Goal: Task Accomplishment & Management: Complete application form

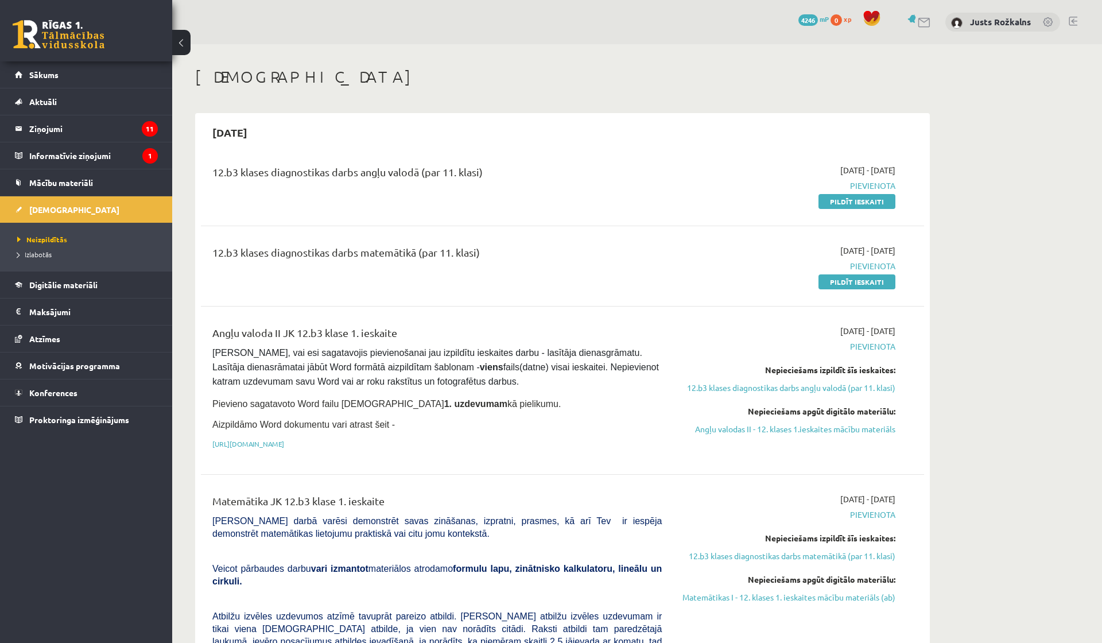
scroll to position [45, 0]
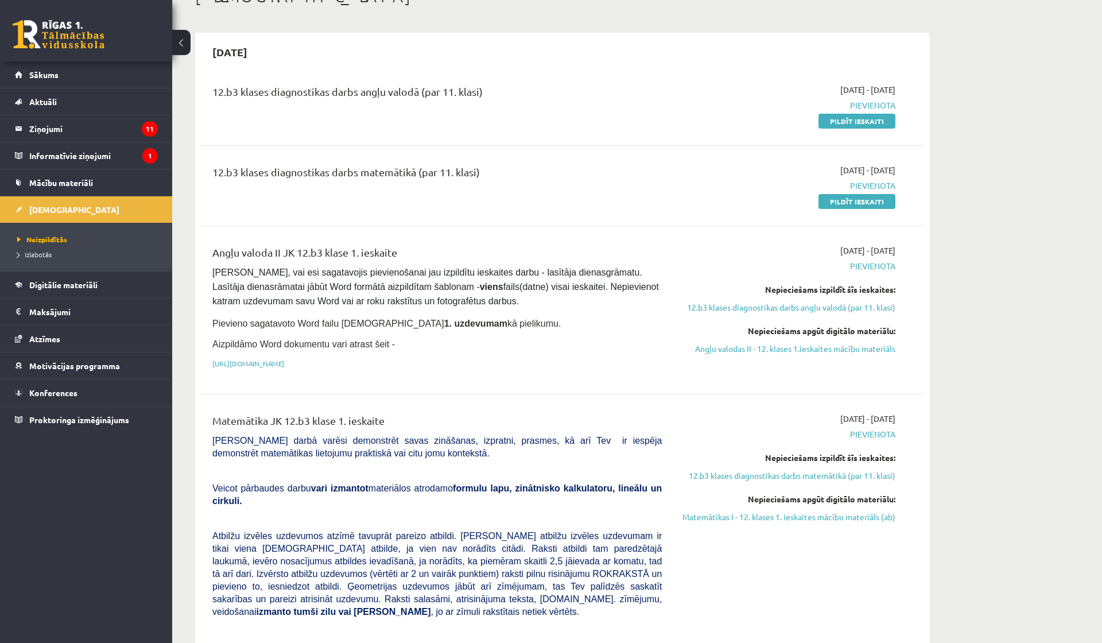
scroll to position [94, 0]
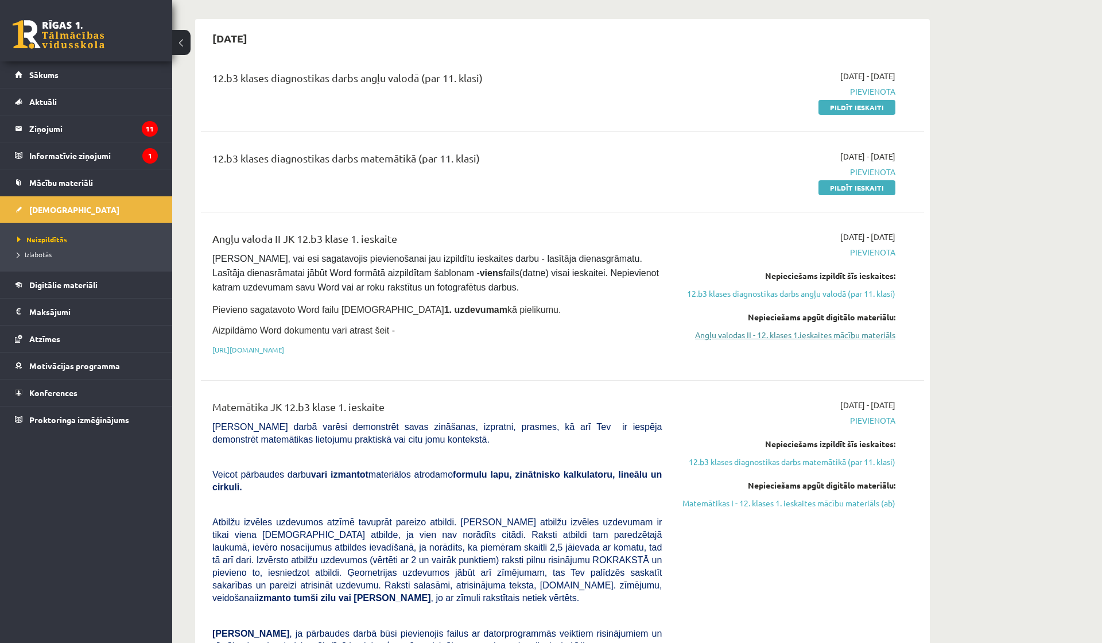
click at [855, 336] on link "Angļu valodas II - 12. klases 1.ieskaites mācību materiāls" at bounding box center [787, 335] width 216 height 12
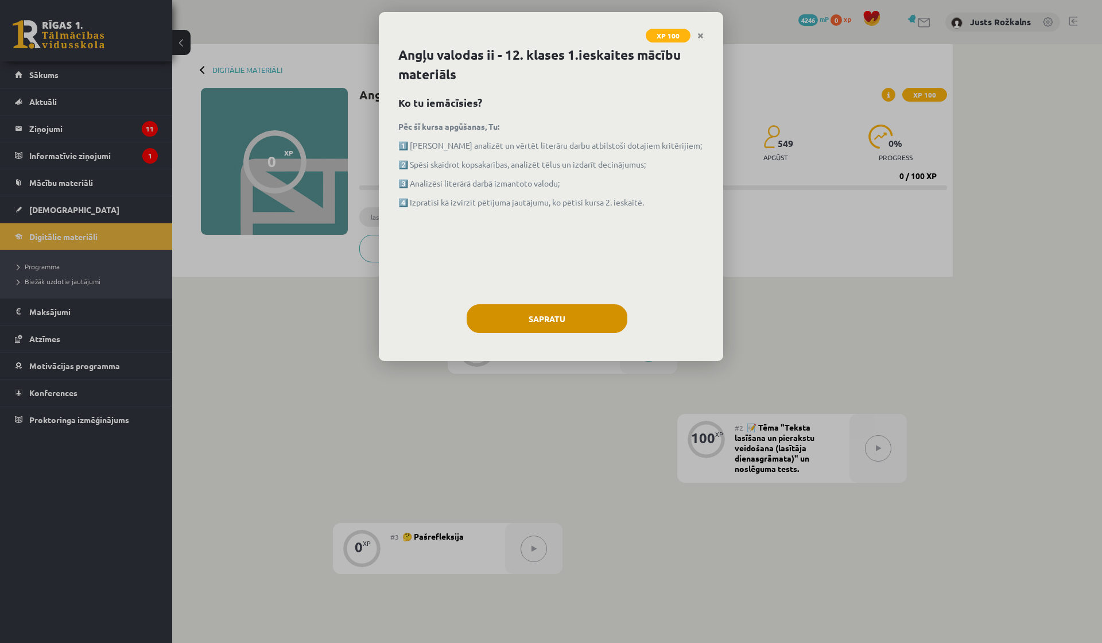
click at [575, 314] on button "Sapratu" at bounding box center [547, 318] width 161 height 29
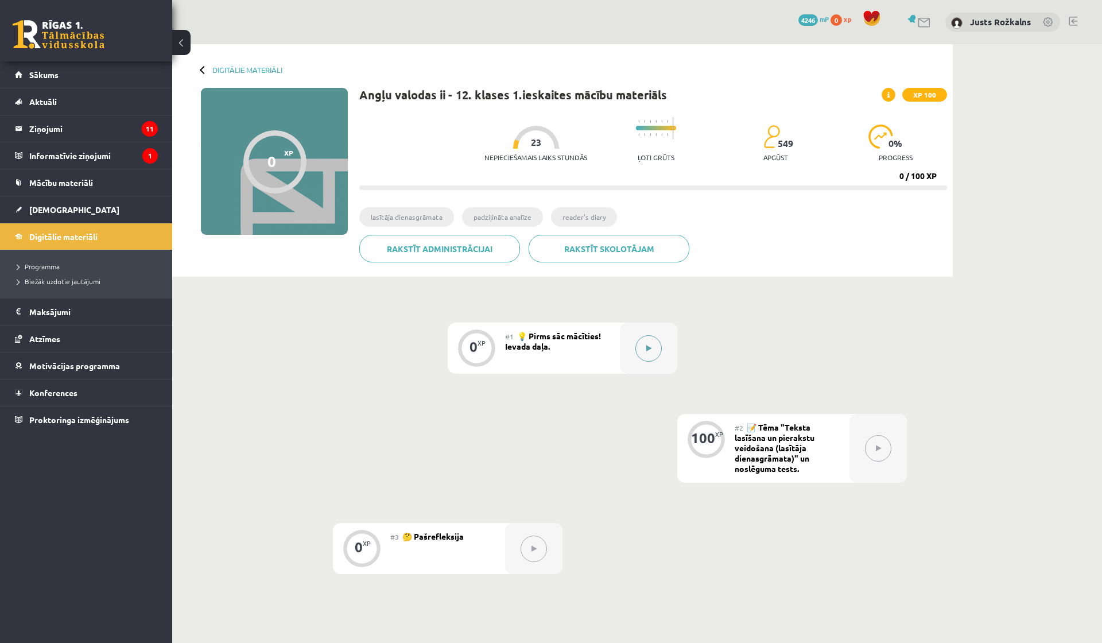
click at [638, 345] on button at bounding box center [649, 348] width 26 height 26
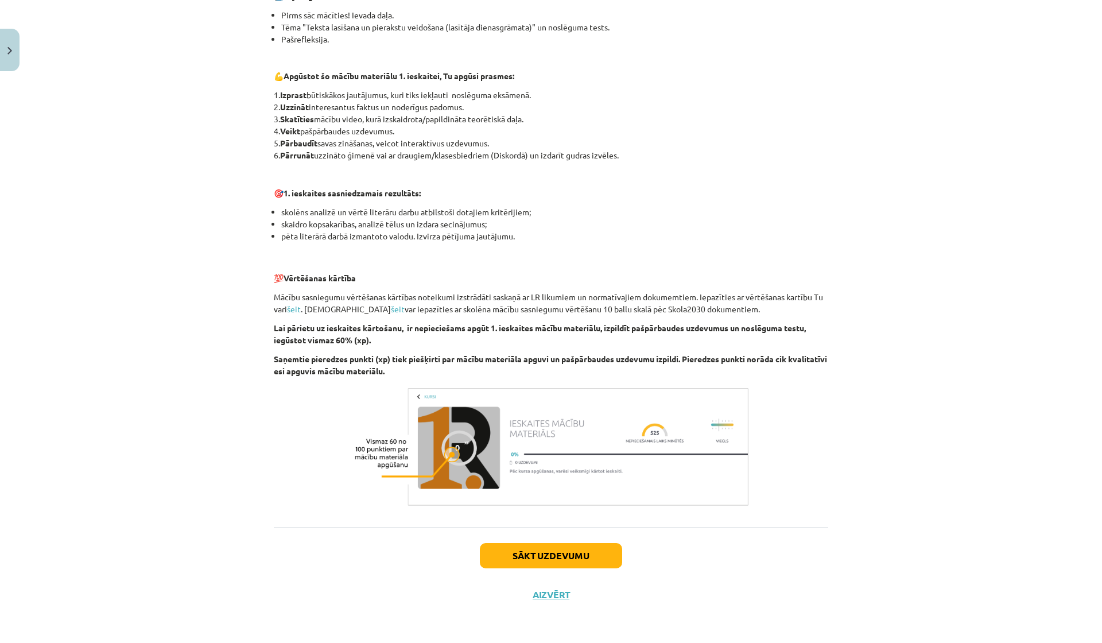
scroll to position [568, 0]
click at [566, 557] on button "Sākt uzdevumu" at bounding box center [551, 555] width 142 height 25
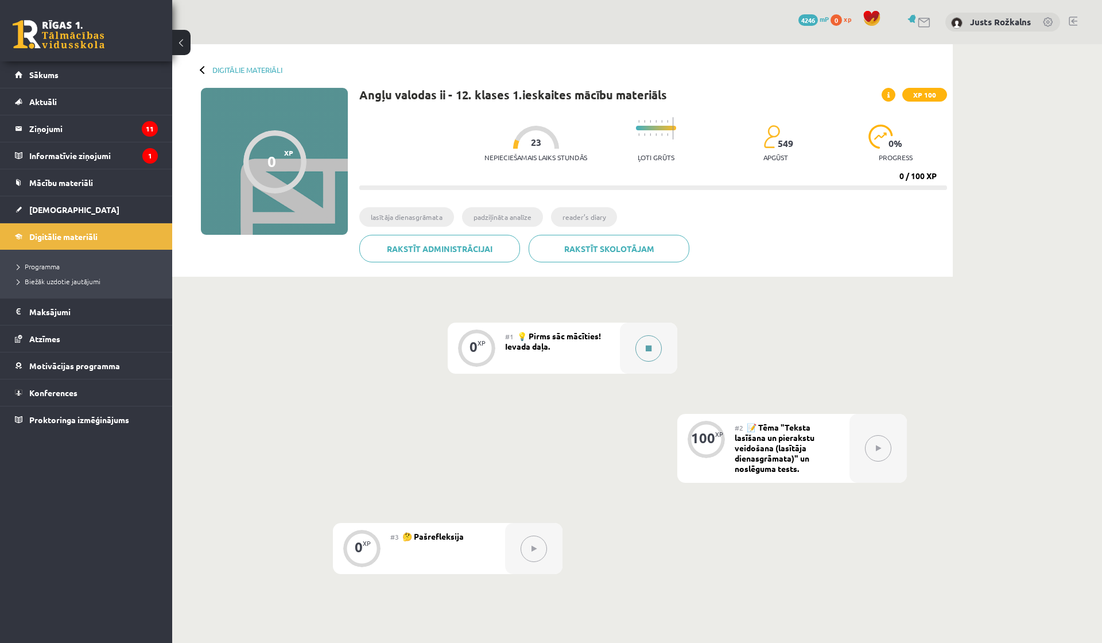
click at [653, 347] on button at bounding box center [649, 348] width 26 height 26
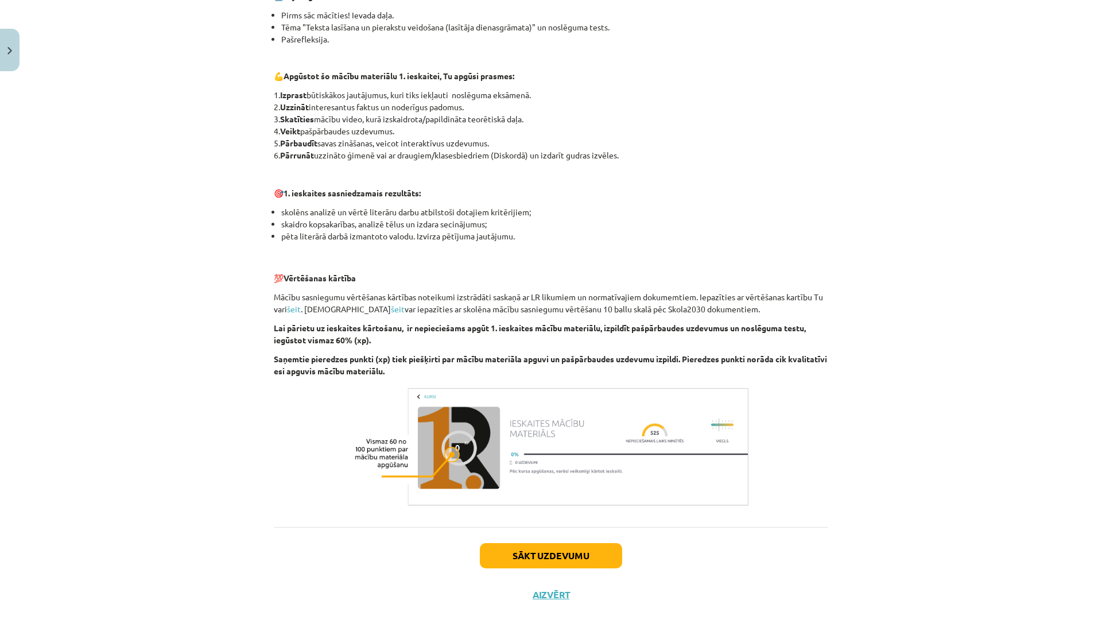
scroll to position [568, 0]
click at [571, 560] on button "Sākt uzdevumu" at bounding box center [551, 555] width 142 height 25
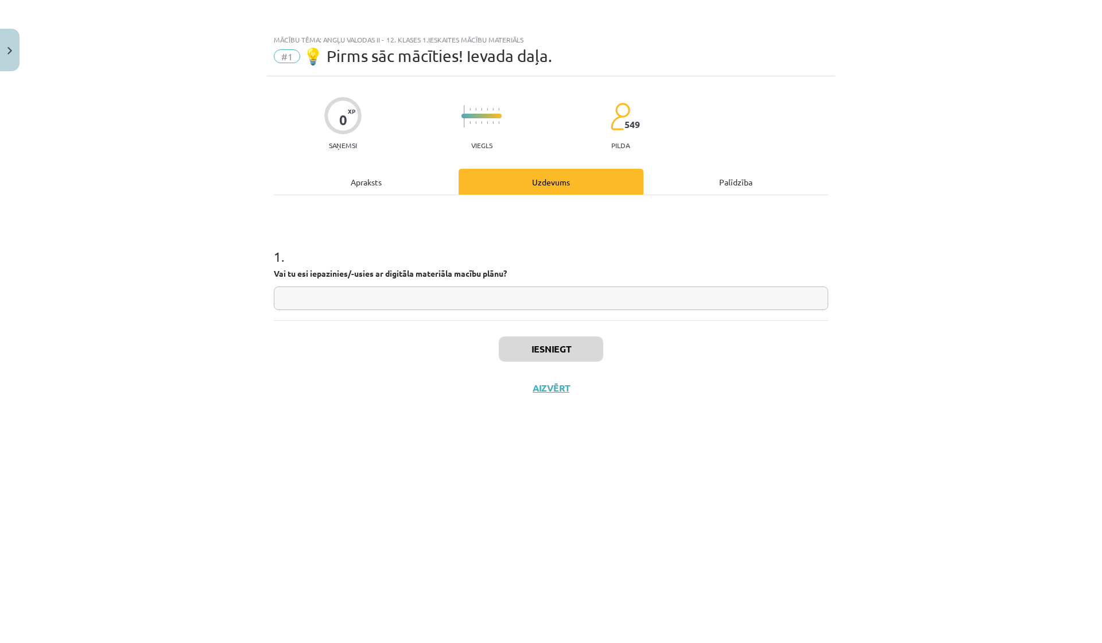
scroll to position [0, 0]
click at [448, 296] on input "text" at bounding box center [551, 298] width 555 height 24
type input "**"
click at [556, 348] on button "Iesniegt" at bounding box center [551, 348] width 104 height 25
click at [555, 396] on button "Nākamā nodarbība" at bounding box center [551, 395] width 113 height 26
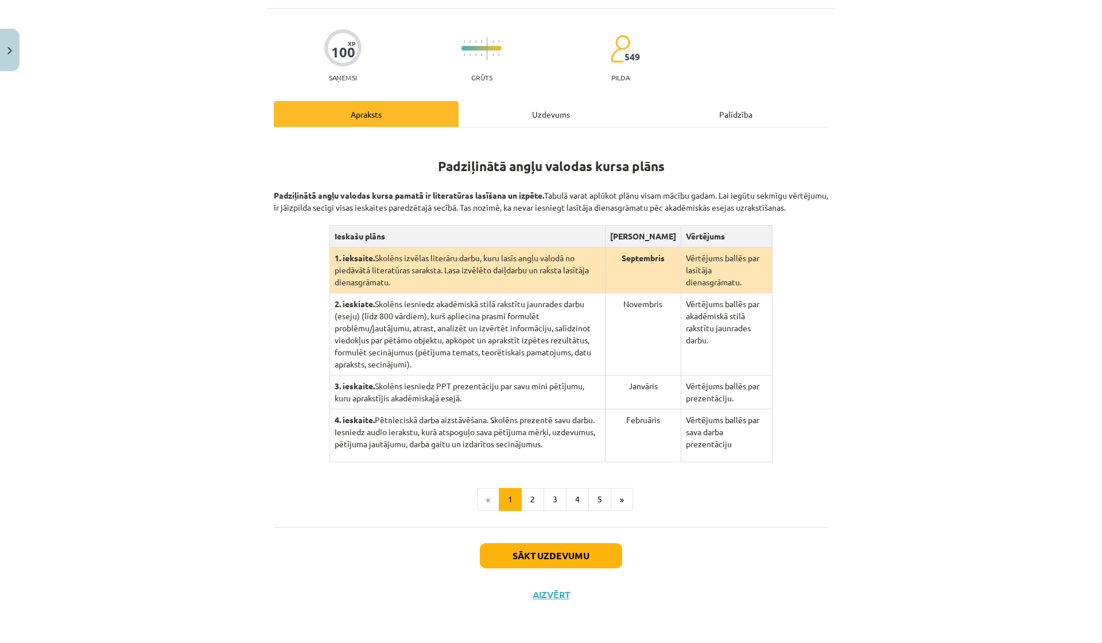
scroll to position [126, 0]
click at [532, 501] on button "2" at bounding box center [532, 499] width 23 height 23
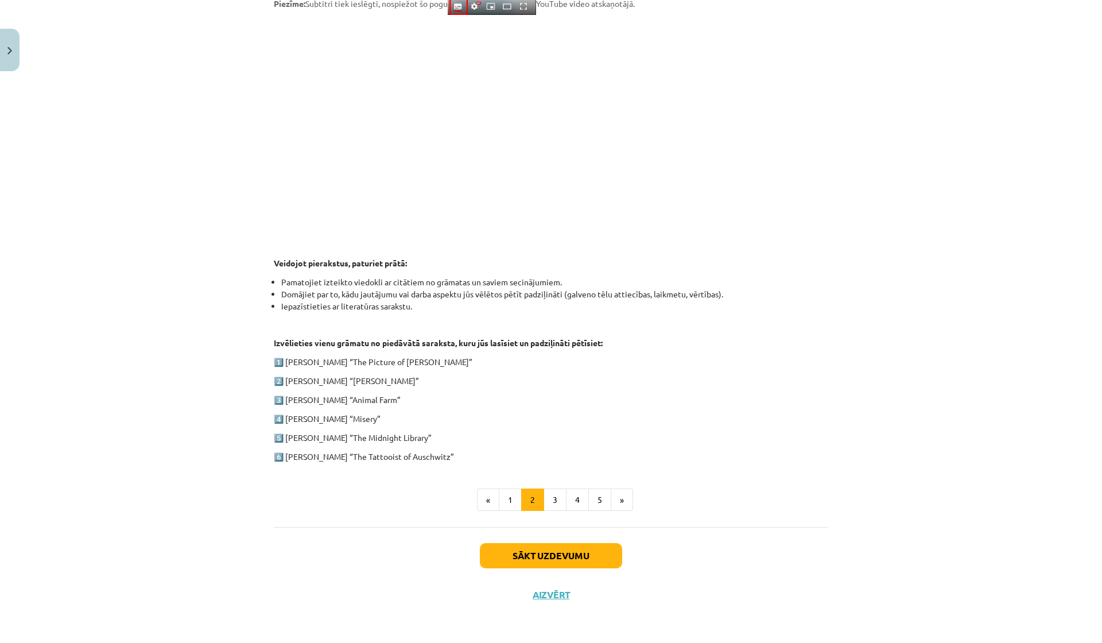
scroll to position [349, 0]
click at [559, 498] on button "3" at bounding box center [555, 500] width 23 height 23
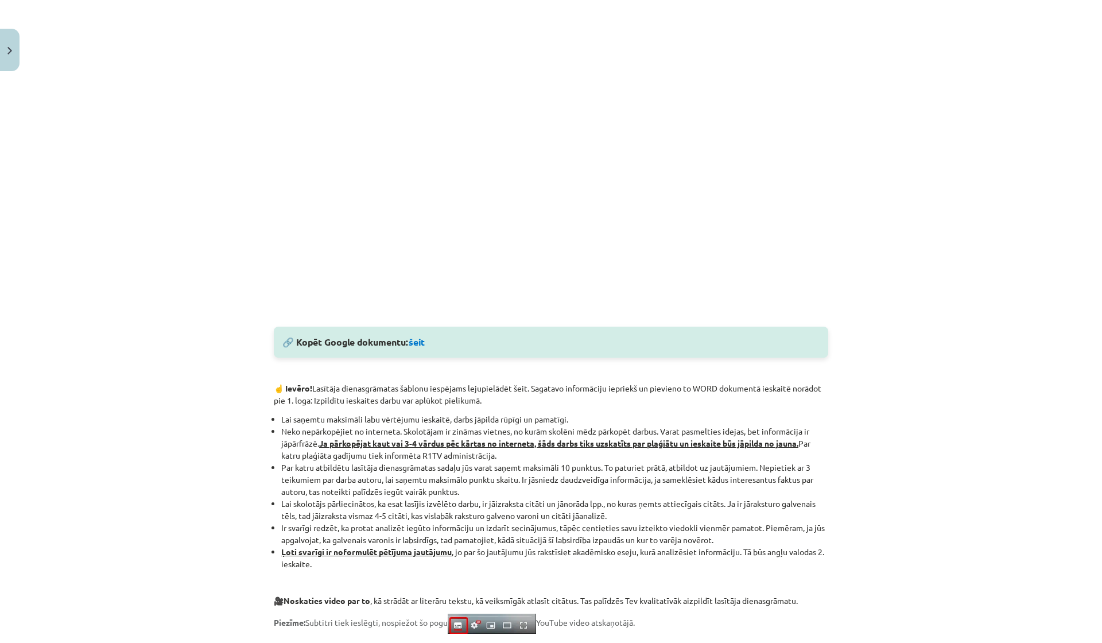
scroll to position [224, 0]
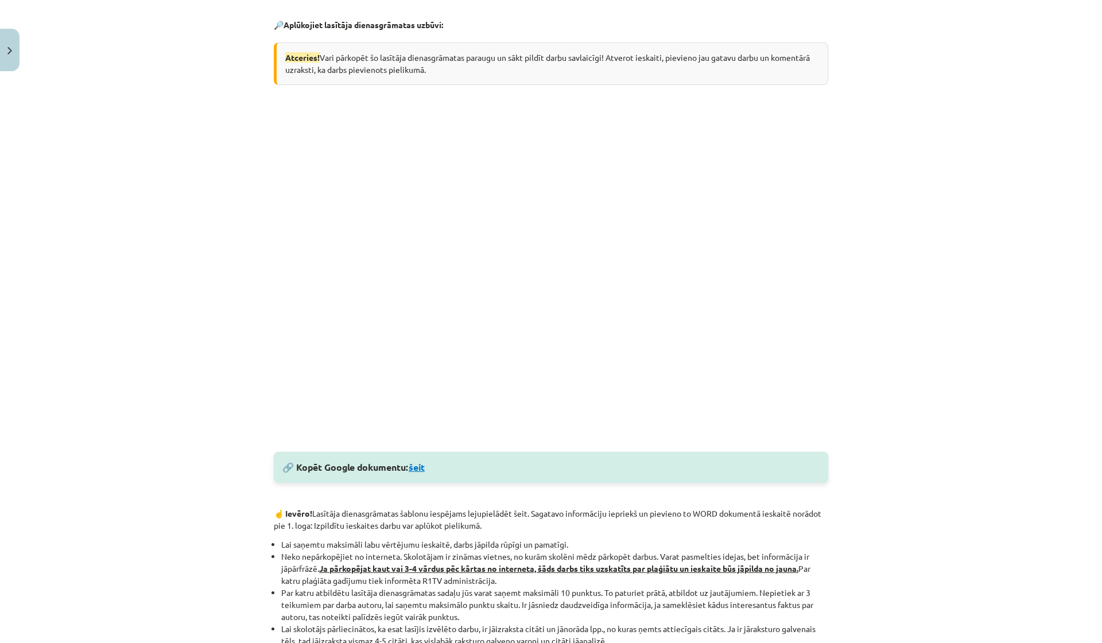
click at [421, 470] on link "šeit" at bounding box center [417, 467] width 16 height 12
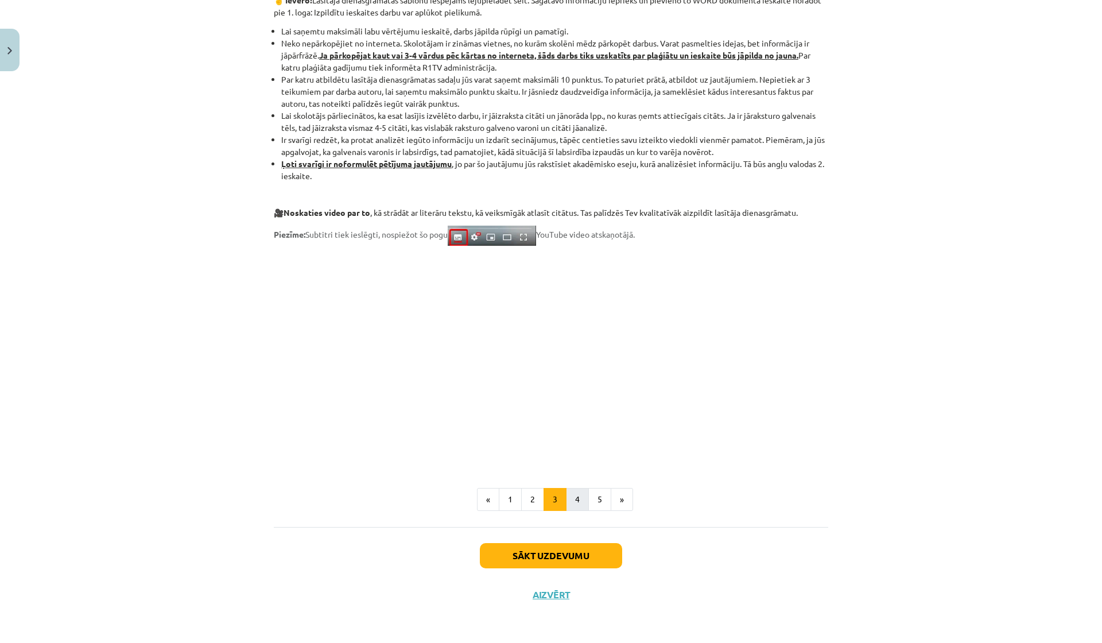
scroll to position [739, 0]
click at [578, 495] on button "4" at bounding box center [577, 499] width 23 height 23
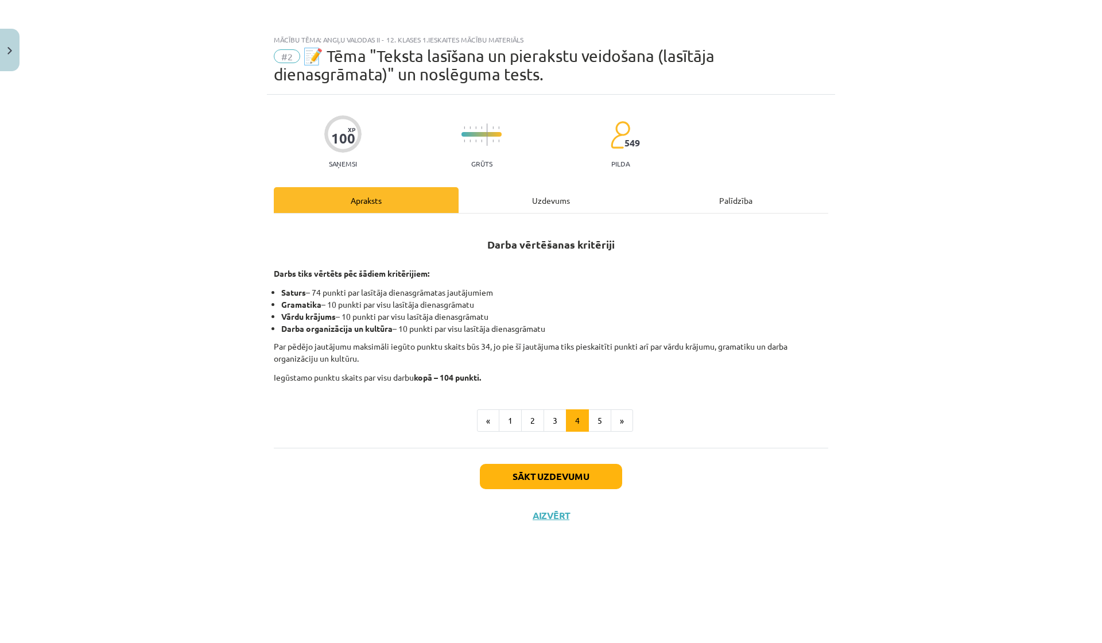
scroll to position [0, 0]
click at [594, 424] on button "5" at bounding box center [599, 420] width 23 height 23
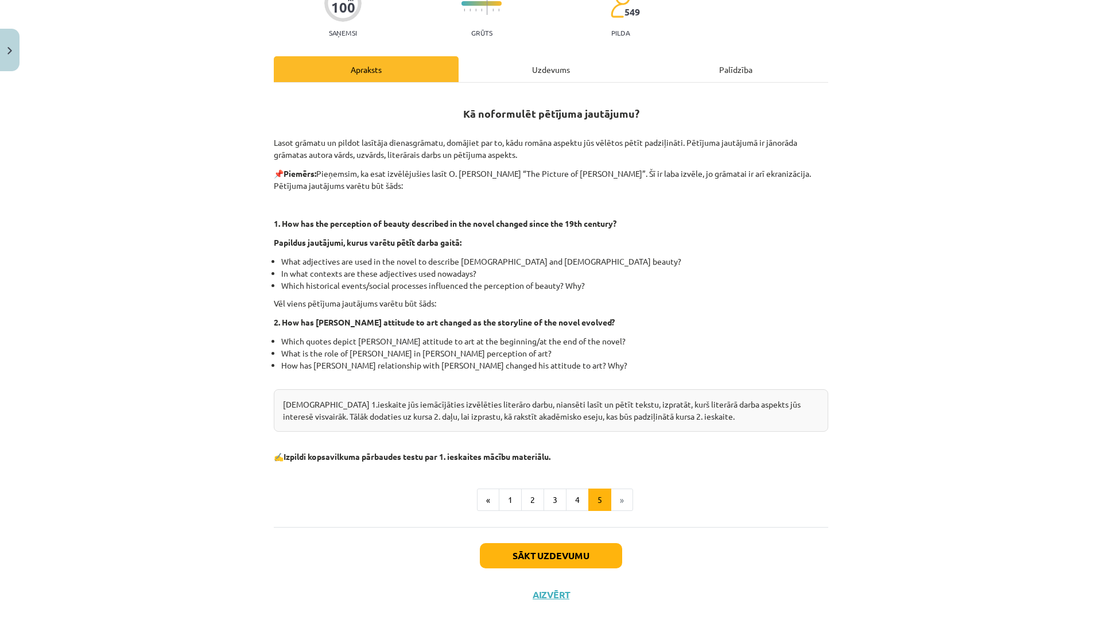
click at [575, 559] on button "Sākt uzdevumu" at bounding box center [551, 555] width 142 height 25
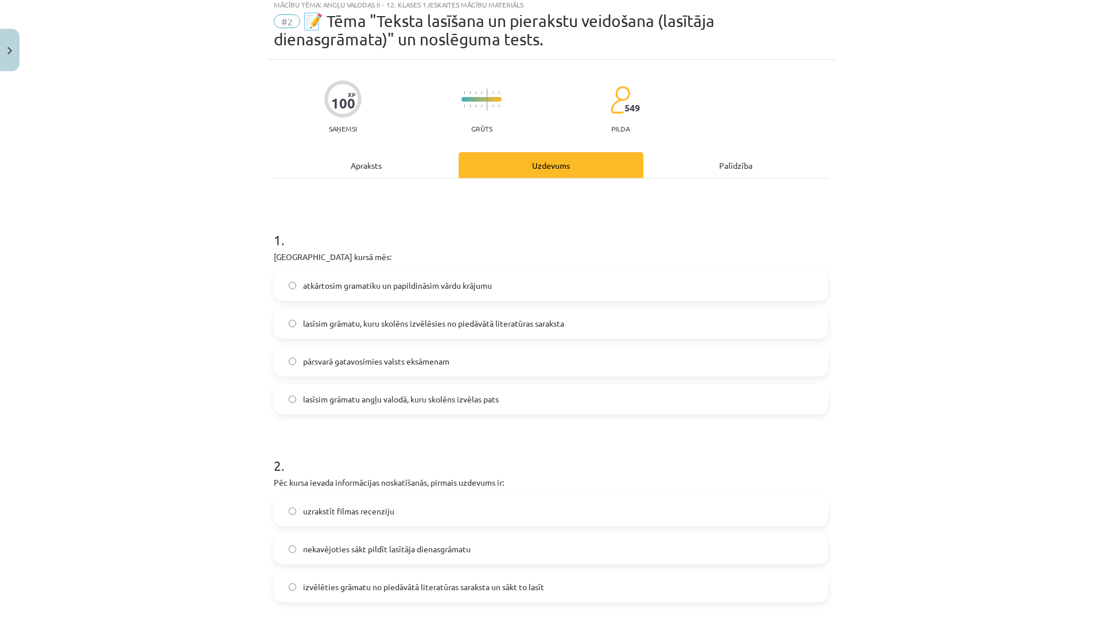
scroll to position [29, 0]
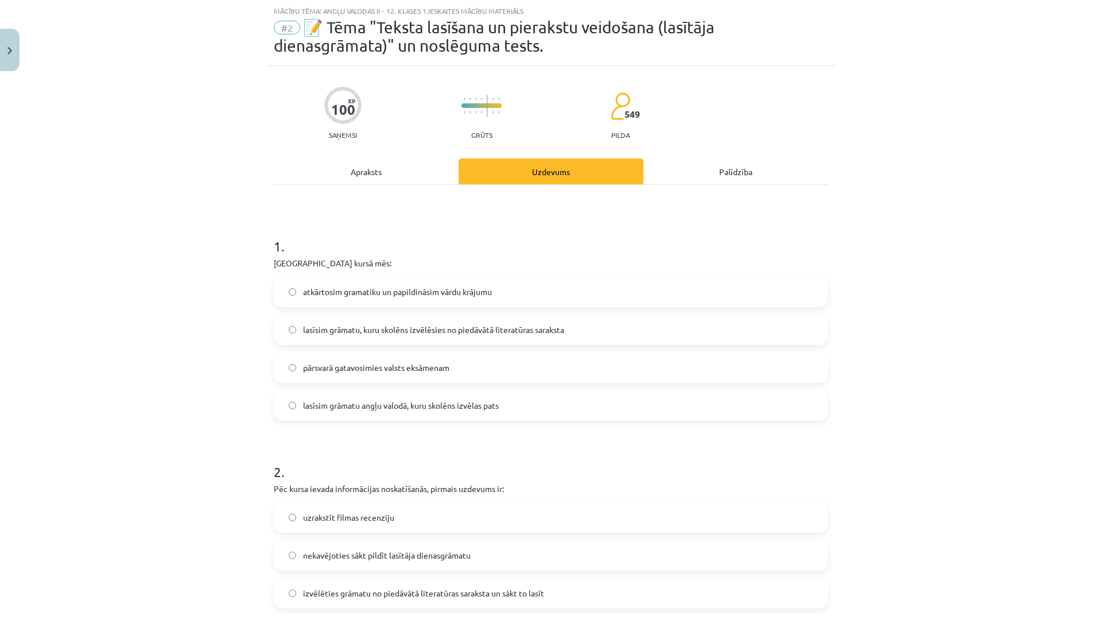
click at [529, 335] on span "lasīsim grāmatu, kuru skolēns izvēlēsies no piedāvātā literatūras saraksta" at bounding box center [433, 330] width 261 height 12
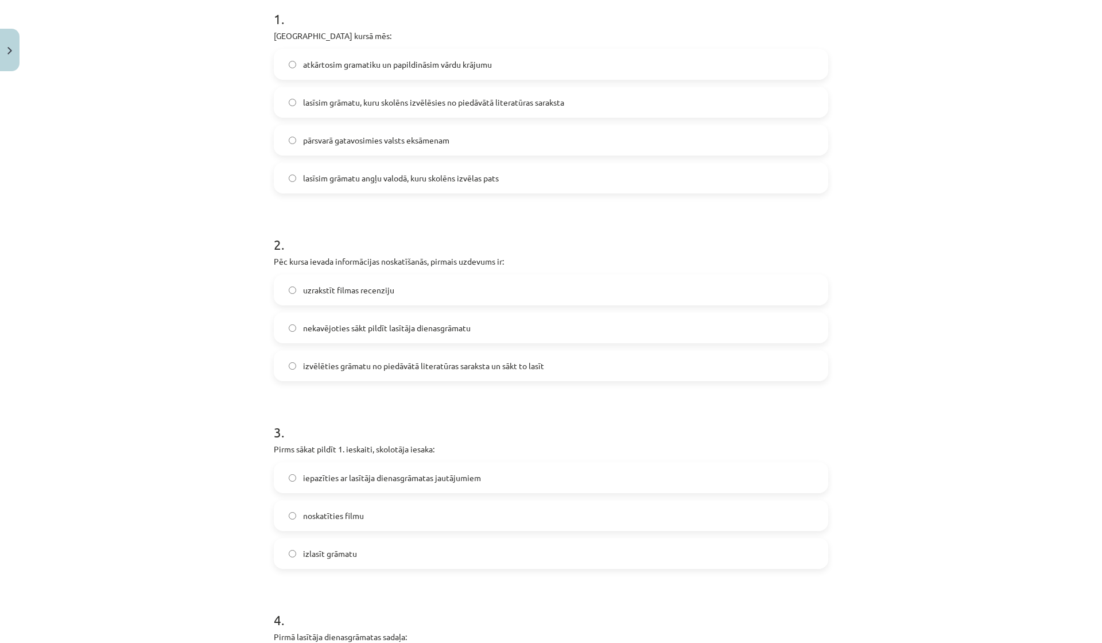
scroll to position [257, 0]
click at [589, 361] on label "izvēlēties grāmatu no piedāvātā literatūras saraksta un sākt to lasīt" at bounding box center [551, 365] width 552 height 29
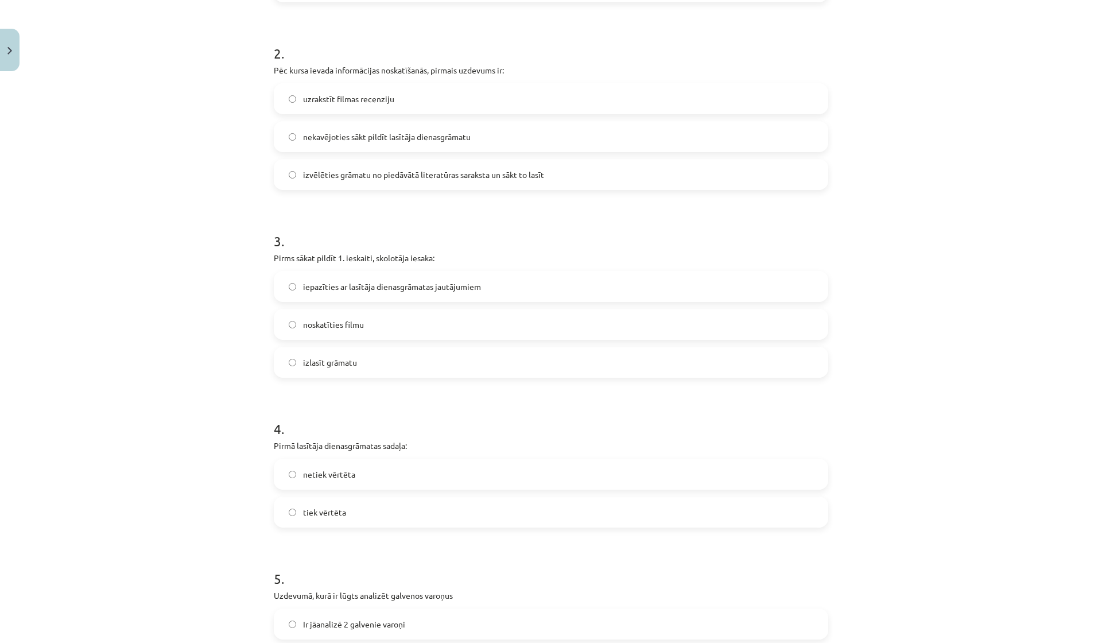
scroll to position [448, 0]
click at [715, 292] on label "iepazīties ar lasītāja dienasgrāmatas jautājumiem" at bounding box center [551, 286] width 552 height 29
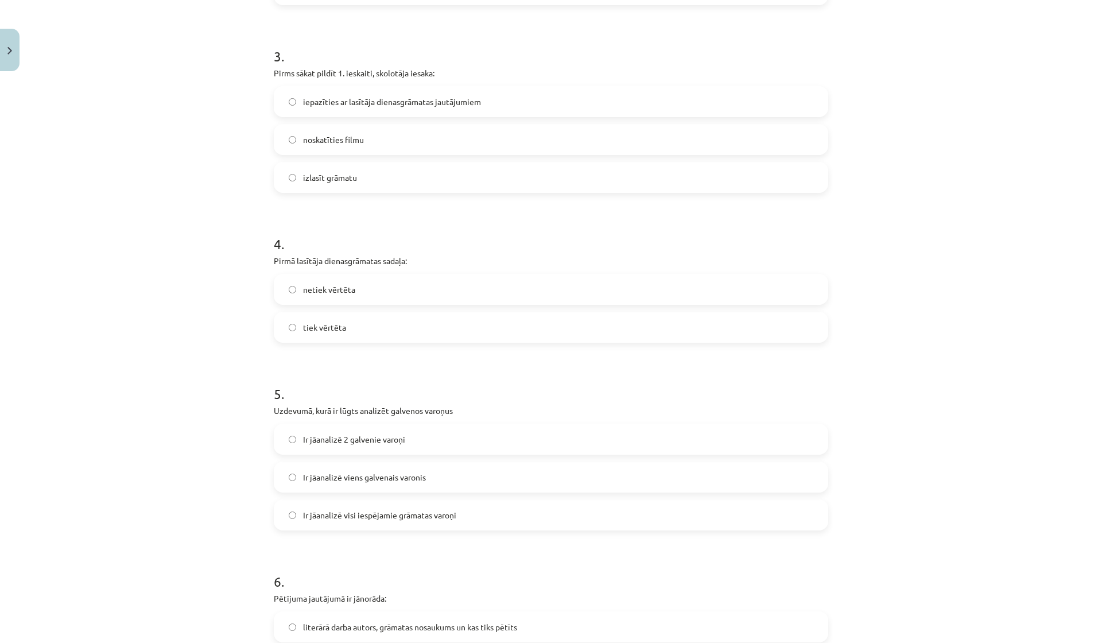
scroll to position [633, 0]
click at [498, 361] on form "1 . Padziļinātajā kursā mēs: atkārtosim gramatiku un papildināsim vārdu krājumu…" at bounding box center [551, 547] width 555 height 1866
click at [373, 330] on label "tiek vērtēta" at bounding box center [551, 326] width 552 height 29
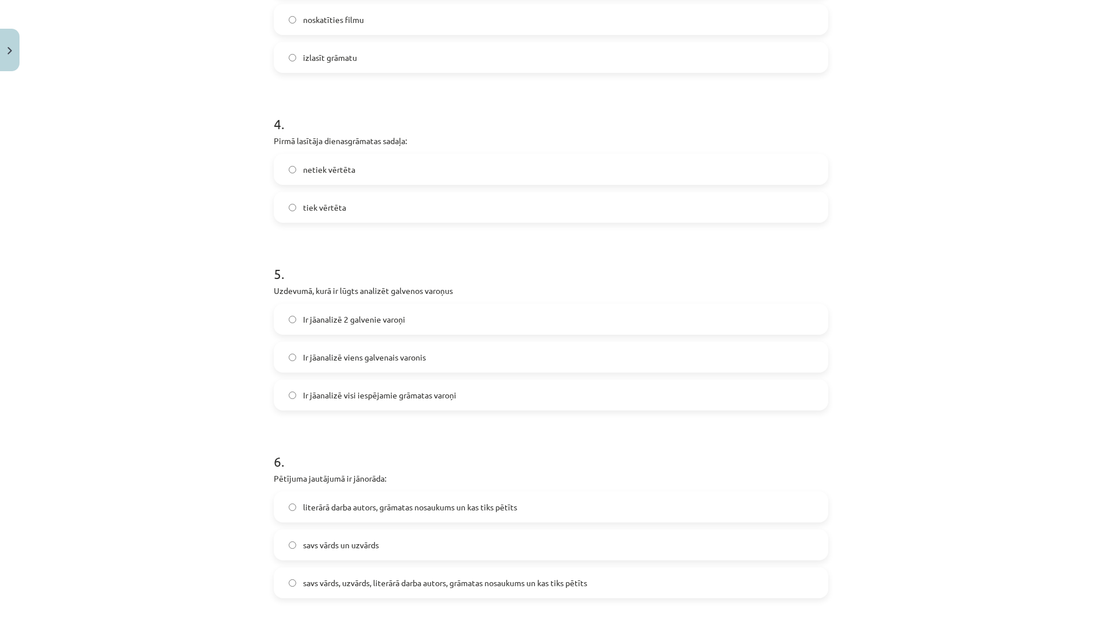
scroll to position [753, 0]
click at [362, 310] on label "Ir jāanalizē 2 galvenie varoņi" at bounding box center [551, 318] width 552 height 29
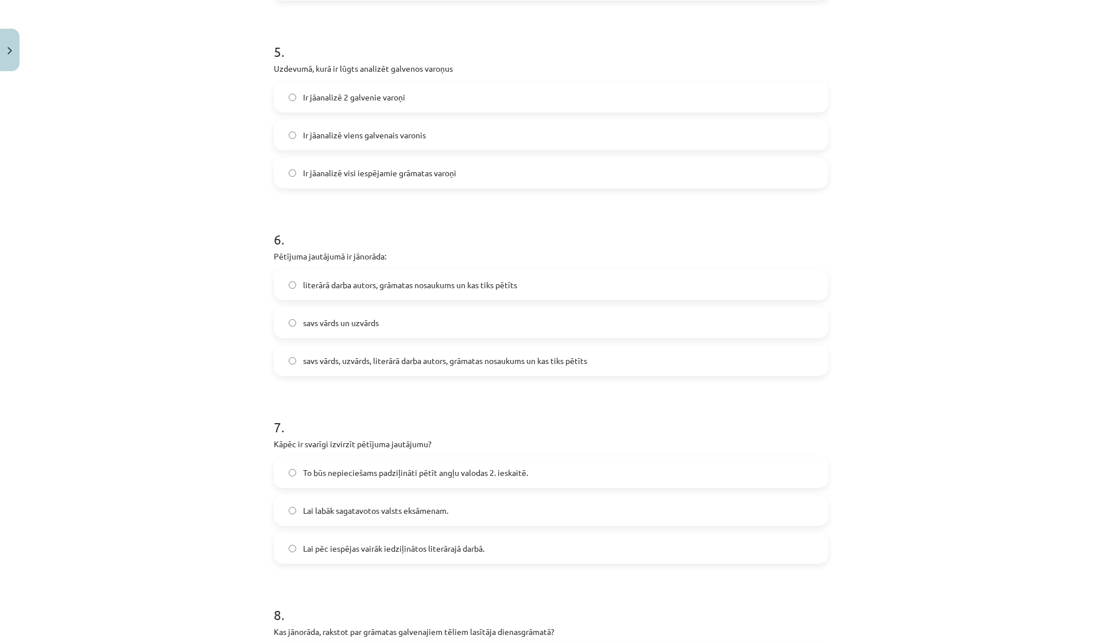
scroll to position [975, 0]
click at [331, 276] on label "literārā darba autors, grāmatas nosaukums un kas tiks pētīts" at bounding box center [551, 283] width 552 height 29
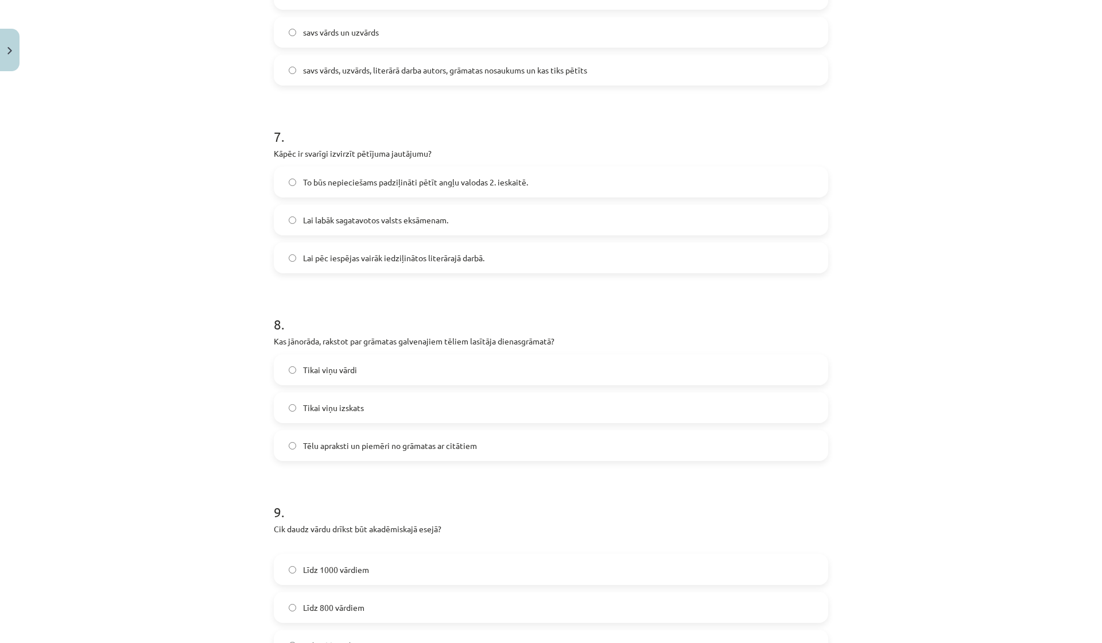
scroll to position [1268, 0]
click at [326, 260] on span "Lai pēc iespējas vairāk iedziļinātos literārajā darbā." at bounding box center [393, 255] width 181 height 12
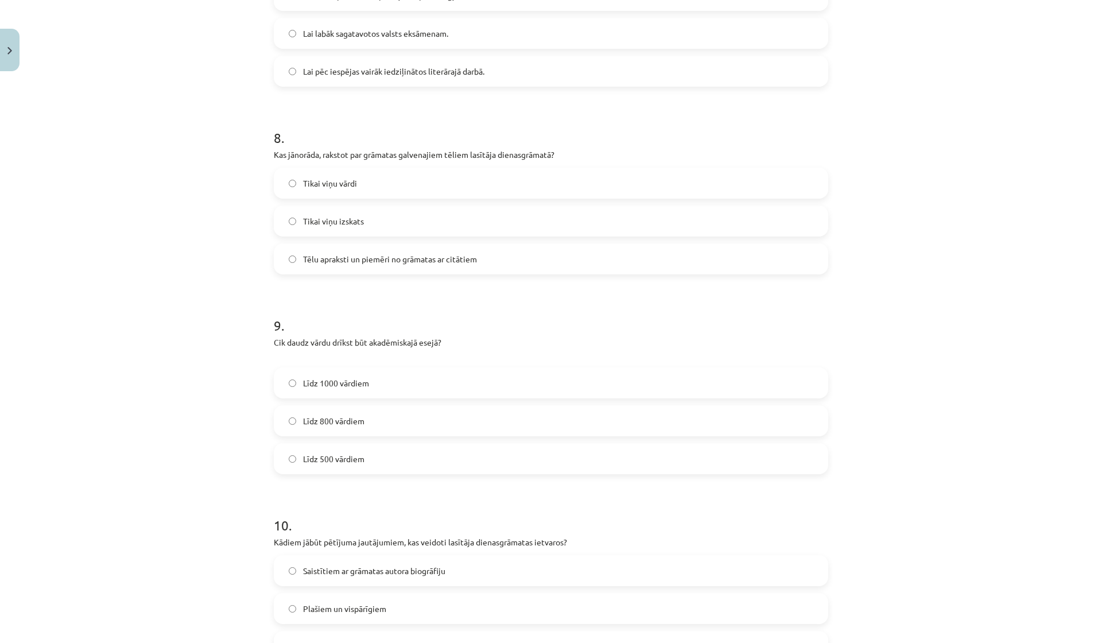
scroll to position [1453, 0]
click at [337, 266] on label "Tēlu apraksti un piemēri no grāmatas ar citātiem" at bounding box center [551, 257] width 552 height 29
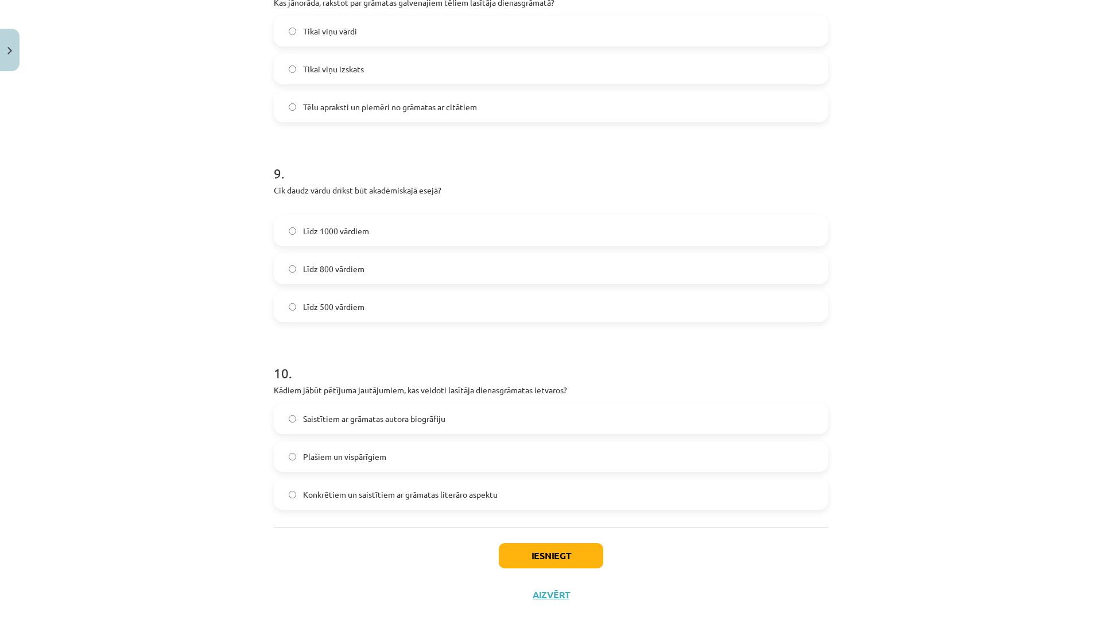
scroll to position [1605, 0]
click at [327, 266] on span "Līdz 800 vārdiem" at bounding box center [333, 269] width 61 height 12
click at [320, 485] on label "Konkrētiem un saistītiem ar grāmatas literāro aspektu" at bounding box center [551, 494] width 552 height 29
click at [540, 561] on button "Iesniegt" at bounding box center [551, 555] width 104 height 25
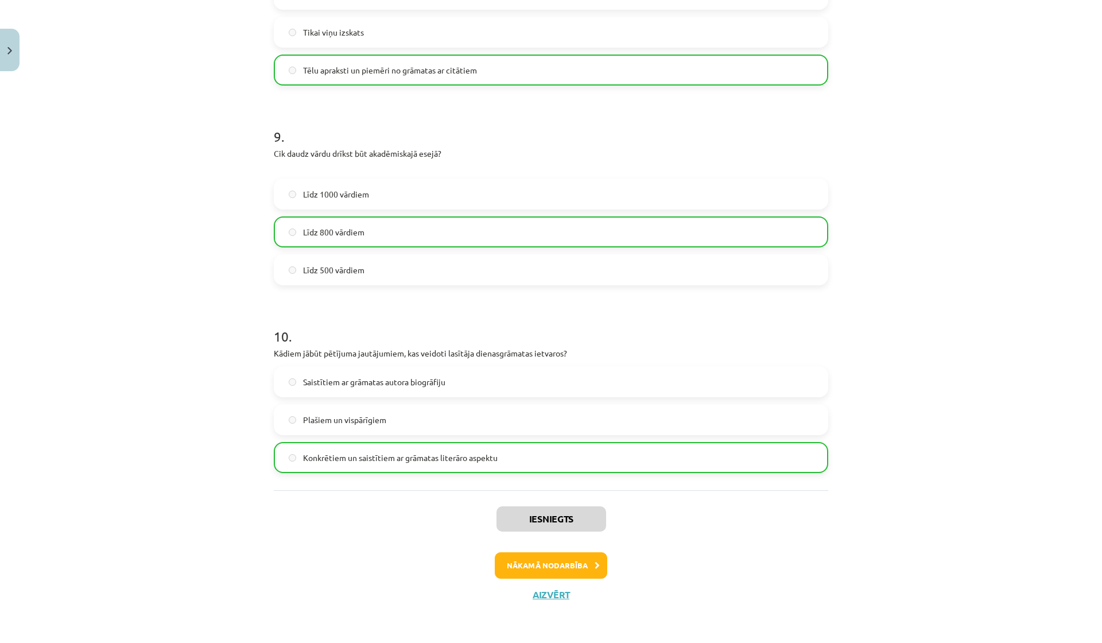
scroll to position [1641, 0]
click at [531, 567] on button "Nākamā nodarbība" at bounding box center [551, 565] width 113 height 26
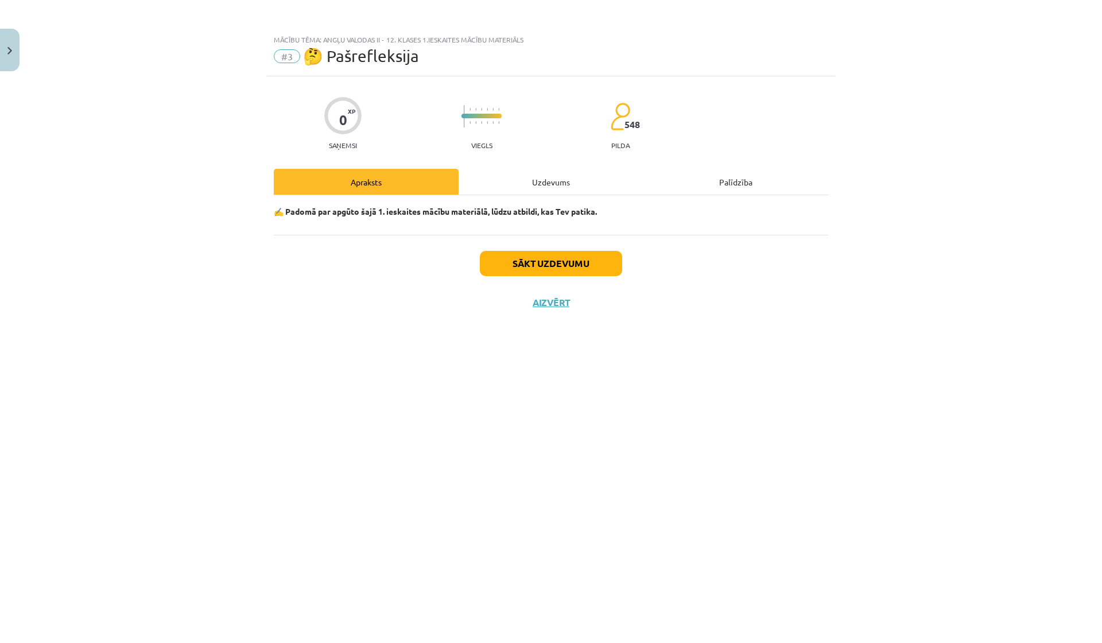
click at [590, 272] on button "Sākt uzdevumu" at bounding box center [551, 263] width 142 height 25
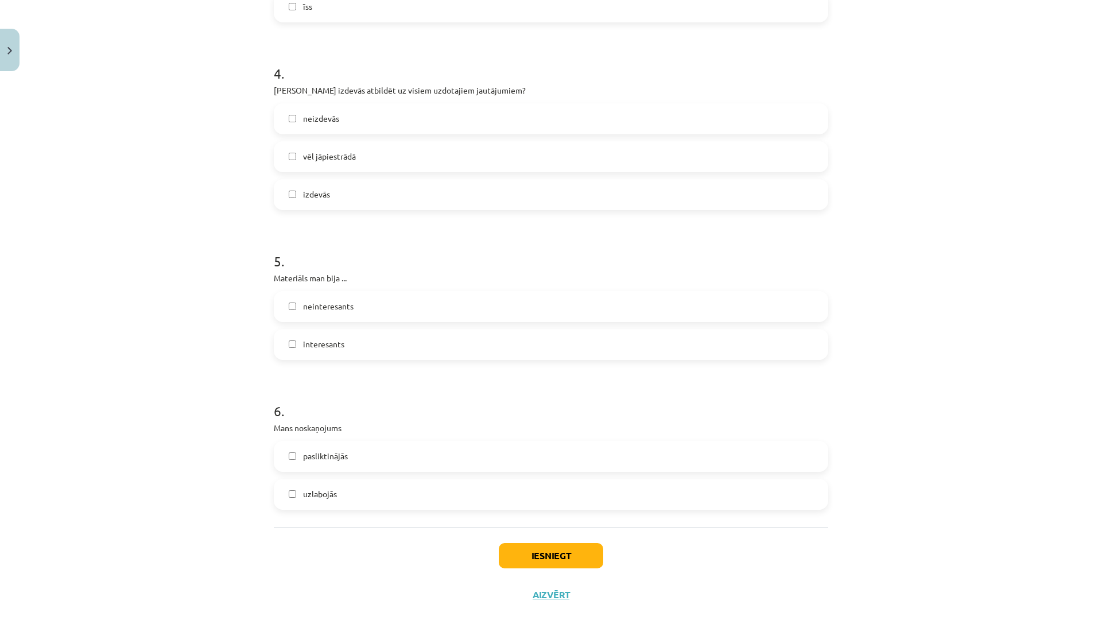
scroll to position [792, 0]
click at [566, 557] on button "Iesniegt" at bounding box center [551, 555] width 104 height 25
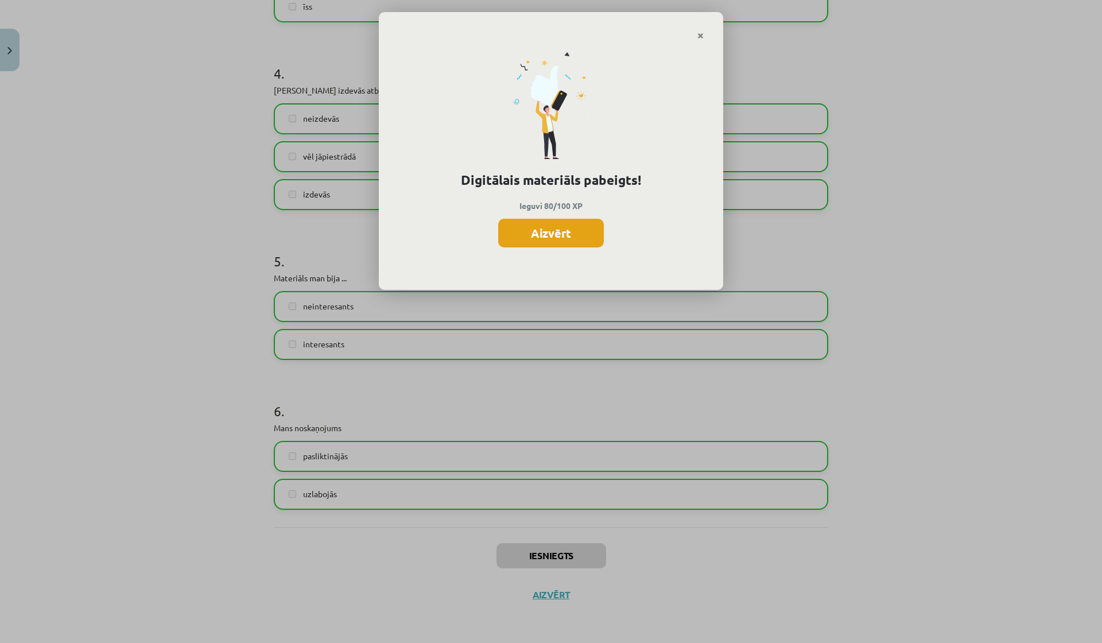
click at [550, 241] on button "Aizvērt" at bounding box center [551, 233] width 106 height 29
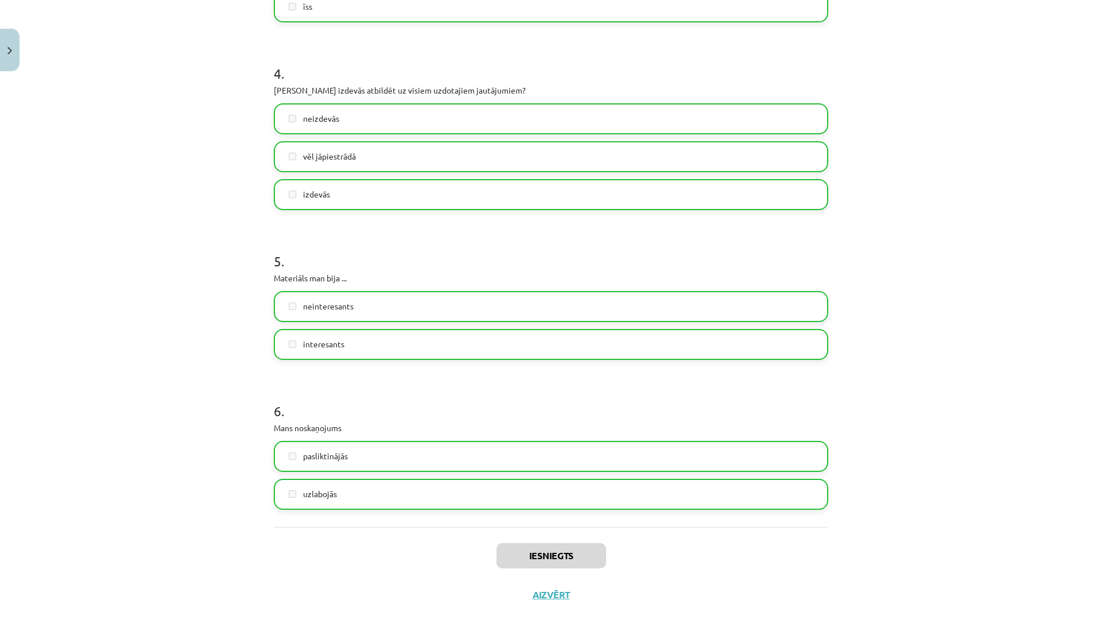
click at [553, 597] on button "Aizvērt" at bounding box center [551, 594] width 44 height 11
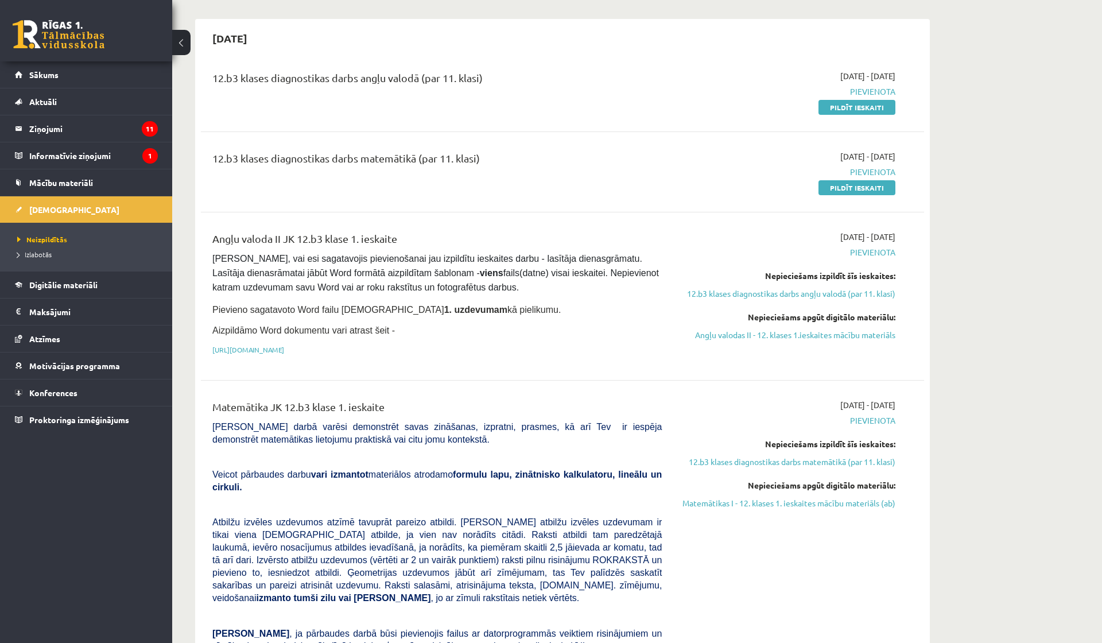
scroll to position [94, 0]
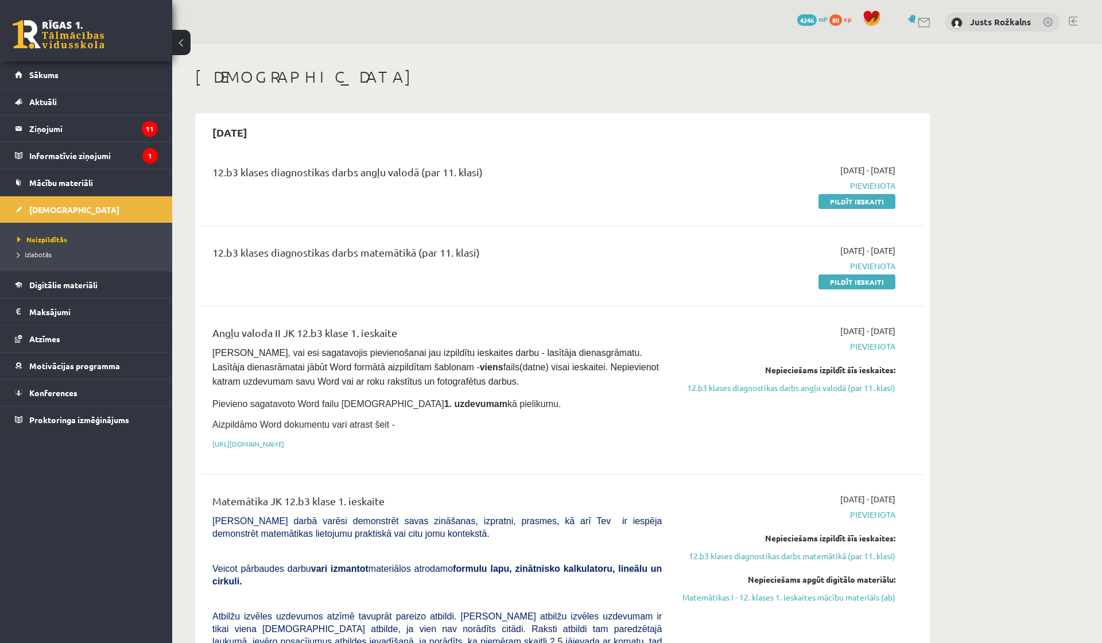
scroll to position [94, 0]
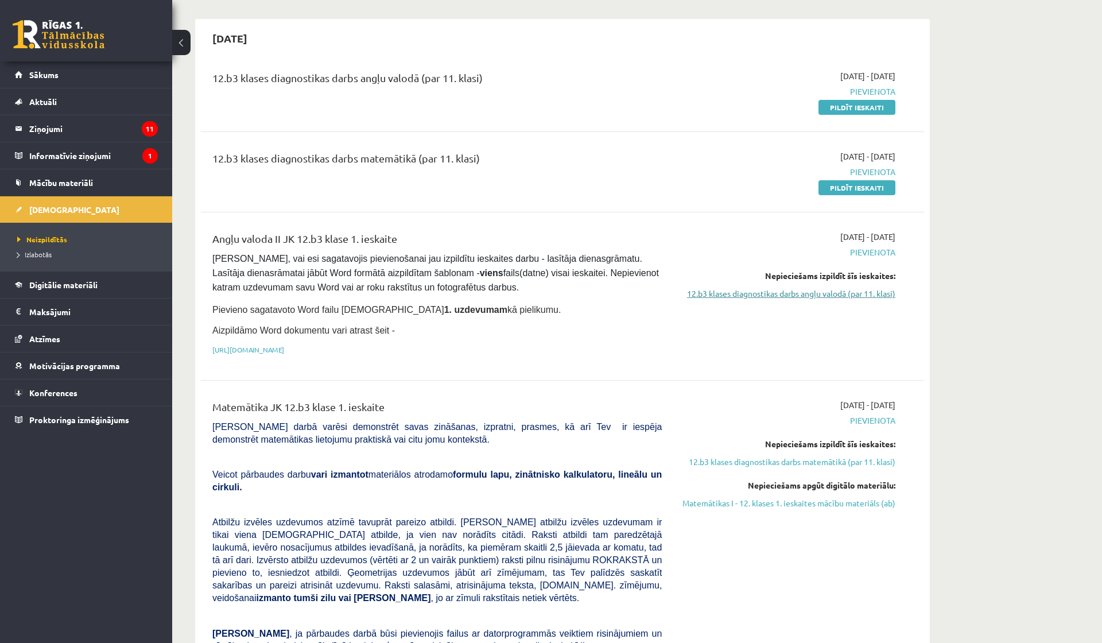
click at [815, 290] on link "12.b3 klases diagnostikas darbs angļu valodā (par 11. klasi)" at bounding box center [787, 294] width 216 height 12
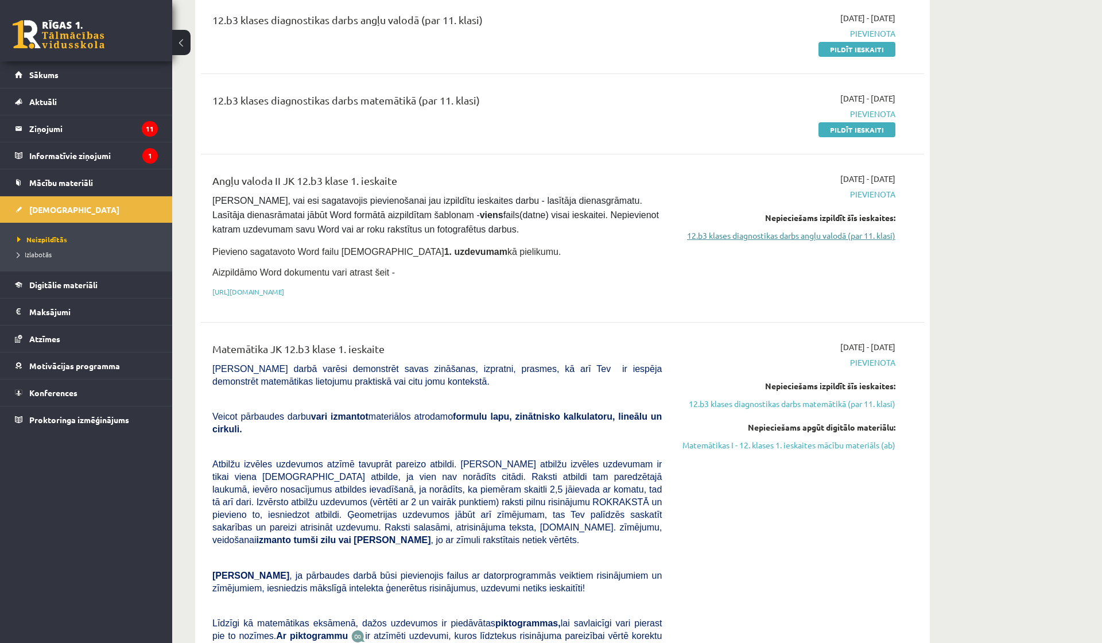
click at [830, 234] on link "12.b3 klases diagnostikas darbs angļu valodā (par 11. klasi)" at bounding box center [787, 236] width 216 height 12
click at [837, 48] on link "Pildīt ieskaiti" at bounding box center [857, 49] width 77 height 15
click at [772, 441] on link "Matemātikas I - 12. klases 1. ieskaites mācību materiāls (ab)" at bounding box center [787, 445] width 216 height 12
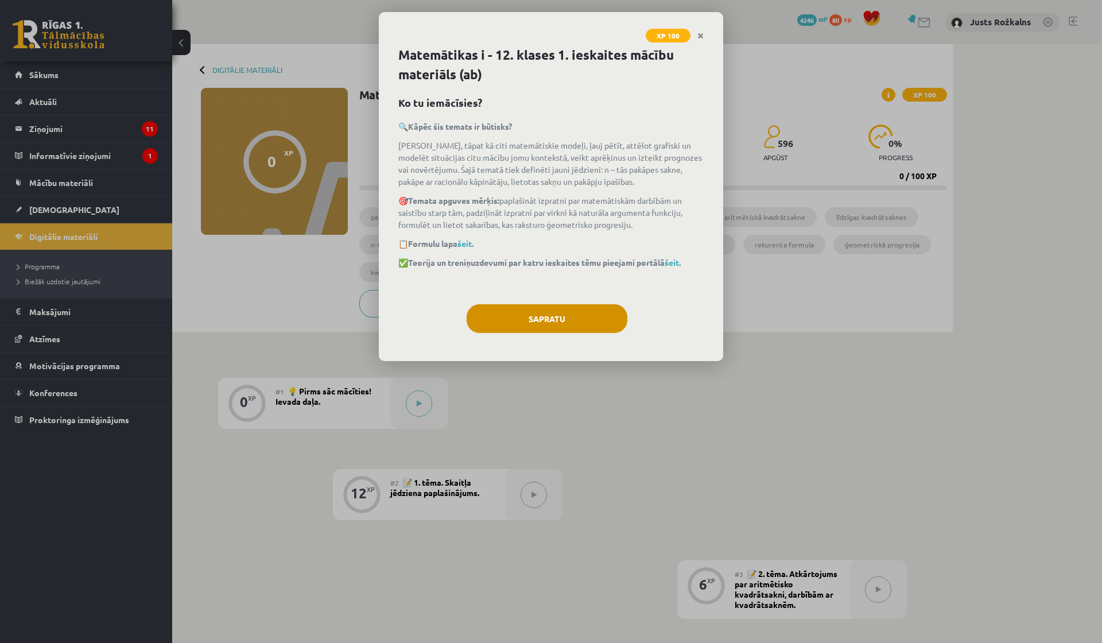
click at [586, 314] on button "Sapratu" at bounding box center [547, 318] width 161 height 29
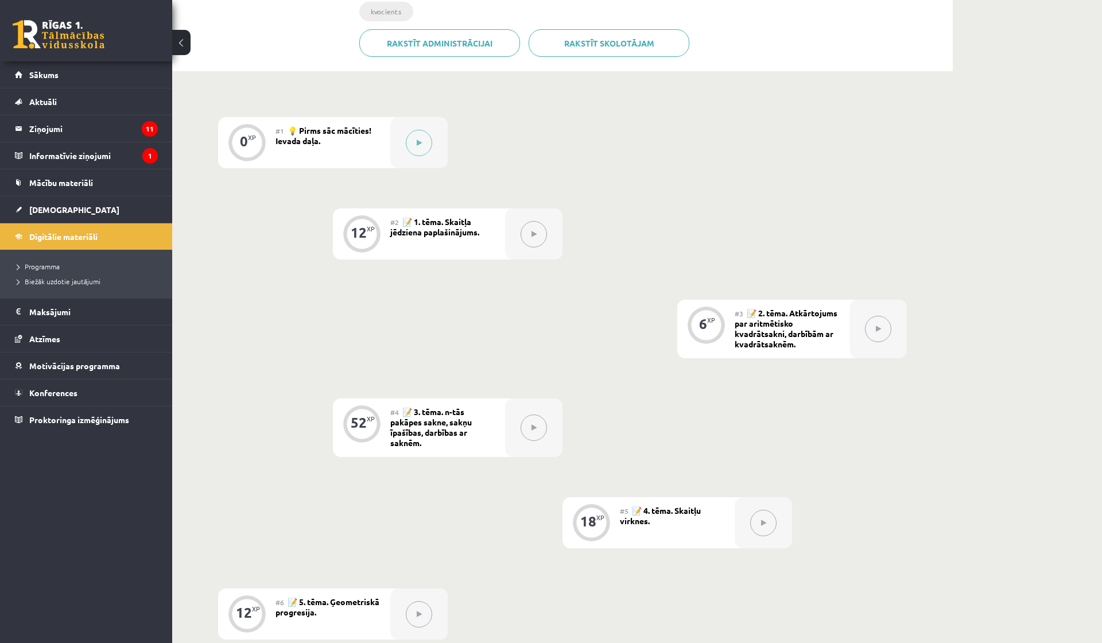
scroll to position [178, 0]
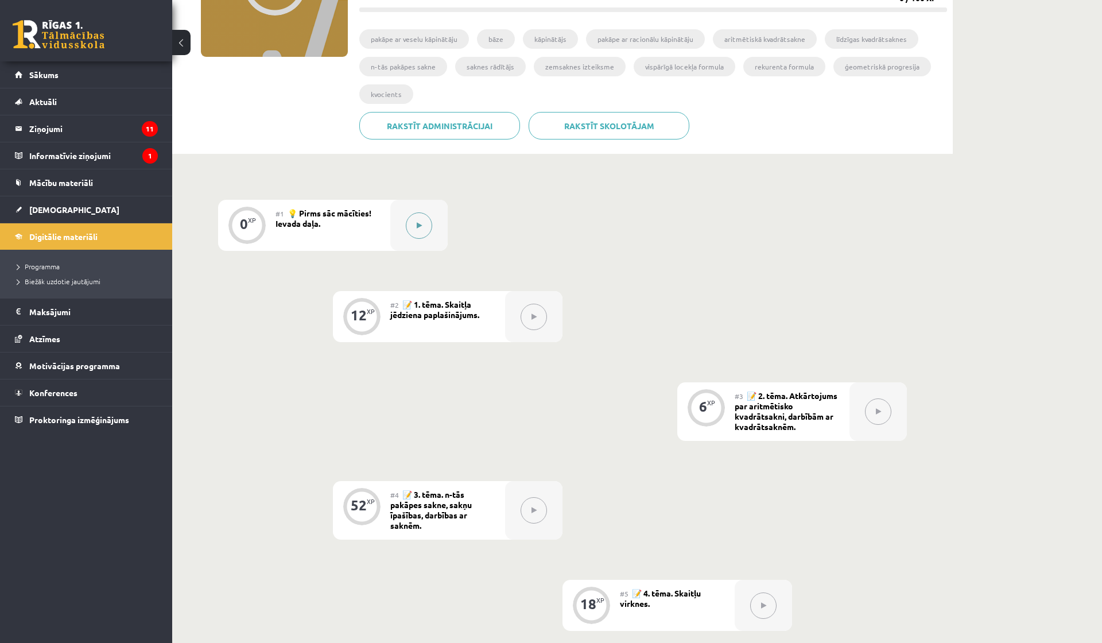
click at [415, 226] on button at bounding box center [419, 225] width 26 height 26
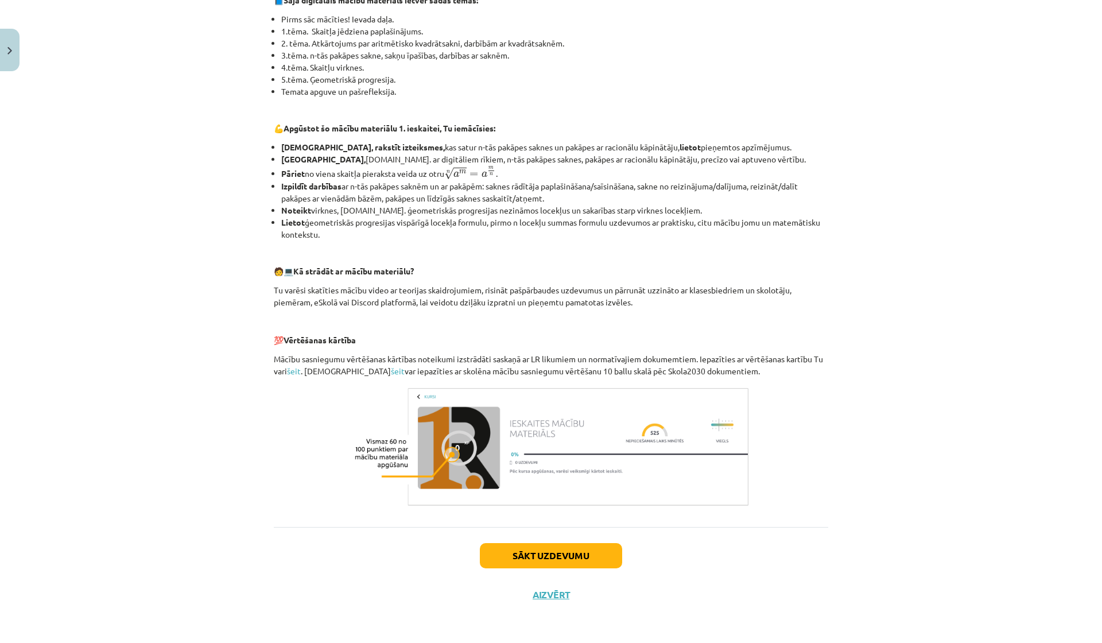
scroll to position [283, 0]
click at [567, 566] on button "Sākt uzdevumu" at bounding box center [551, 555] width 142 height 25
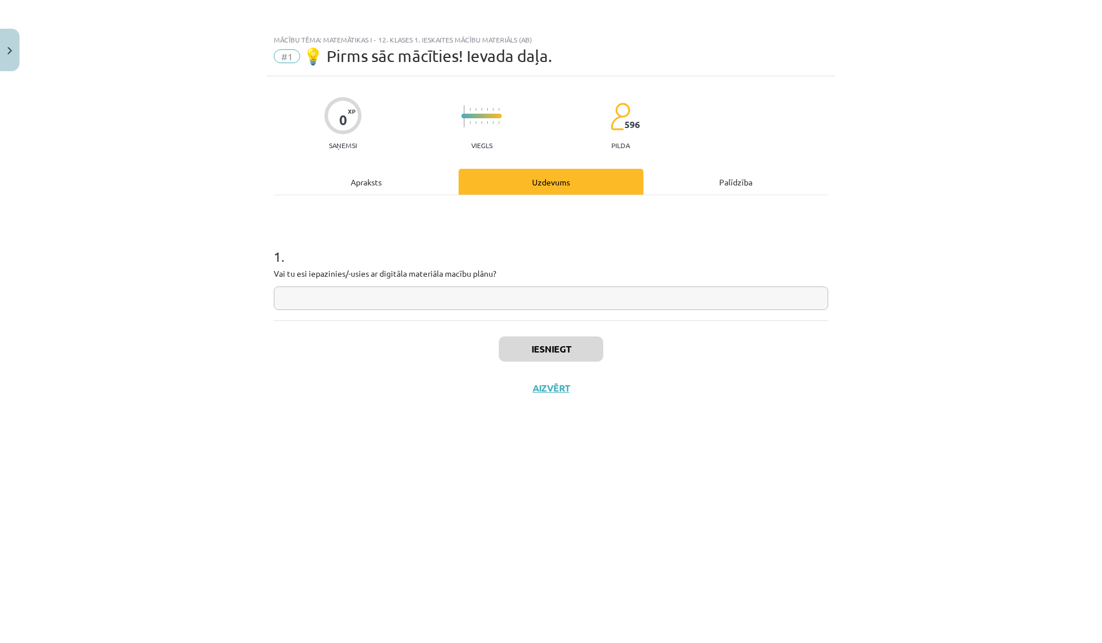
scroll to position [0, 0]
click at [471, 300] on input "text" at bounding box center [551, 298] width 555 height 24
type input "**"
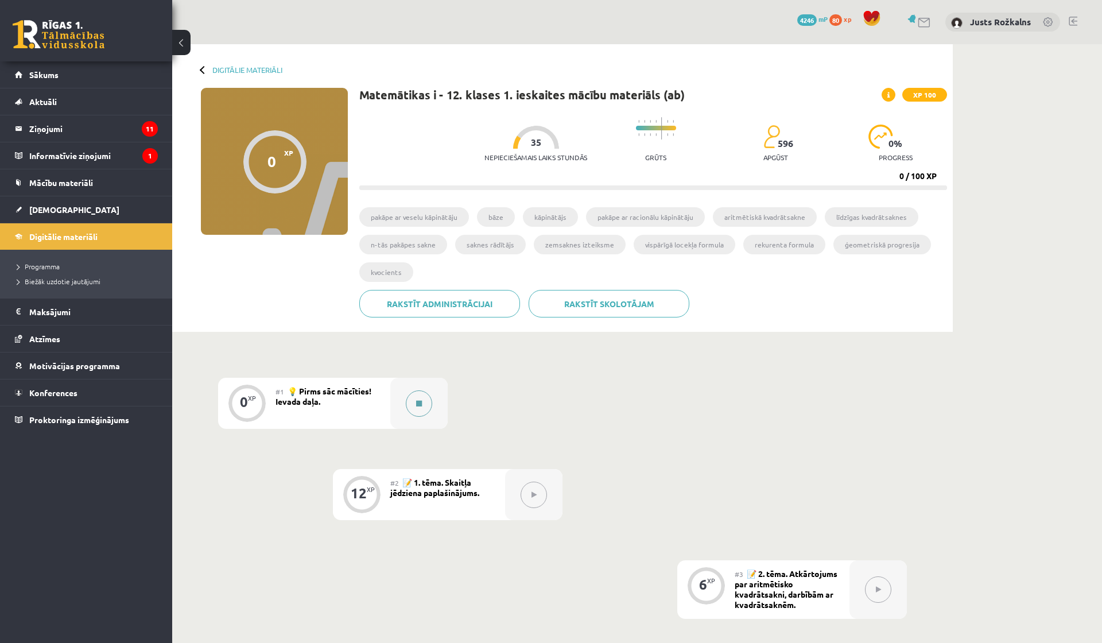
click at [421, 410] on button at bounding box center [419, 403] width 26 height 26
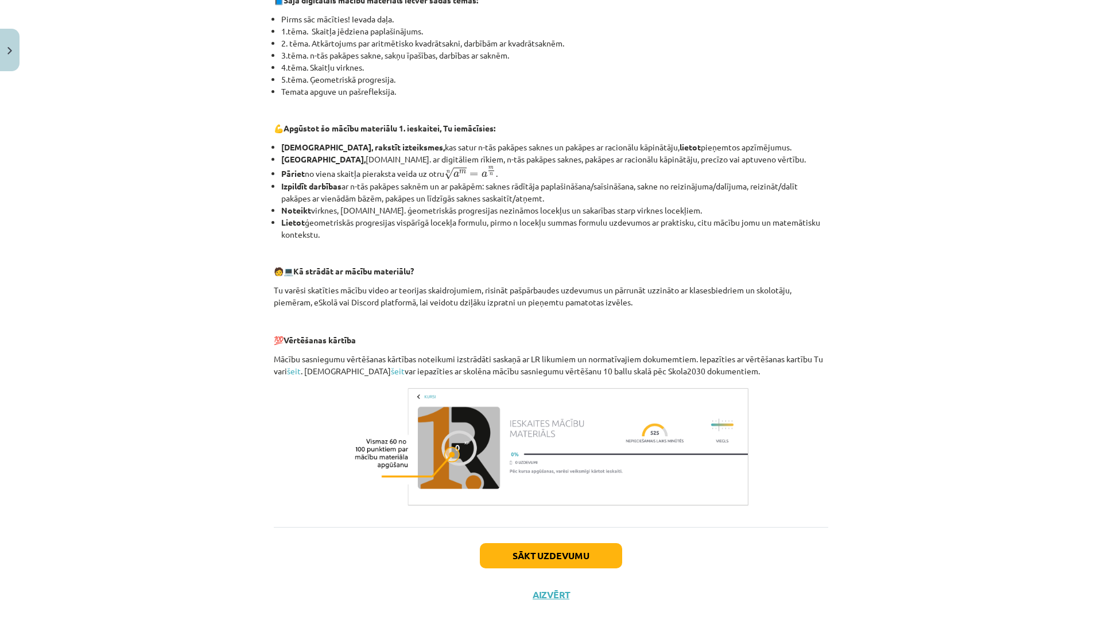
scroll to position [283, 0]
click at [532, 559] on button "Sākt uzdevumu" at bounding box center [551, 555] width 142 height 25
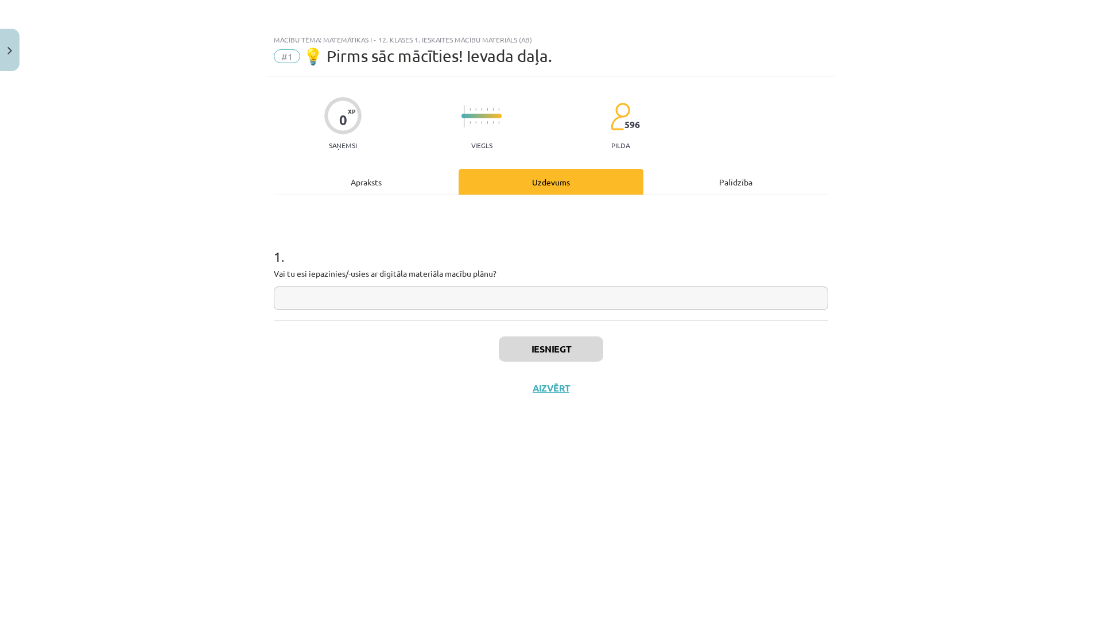
click at [514, 297] on input "text" at bounding box center [551, 298] width 555 height 24
type input "**"
click at [531, 354] on button "Iesniegt" at bounding box center [551, 348] width 104 height 25
click at [546, 386] on button "Nākamā nodarbība" at bounding box center [551, 395] width 113 height 26
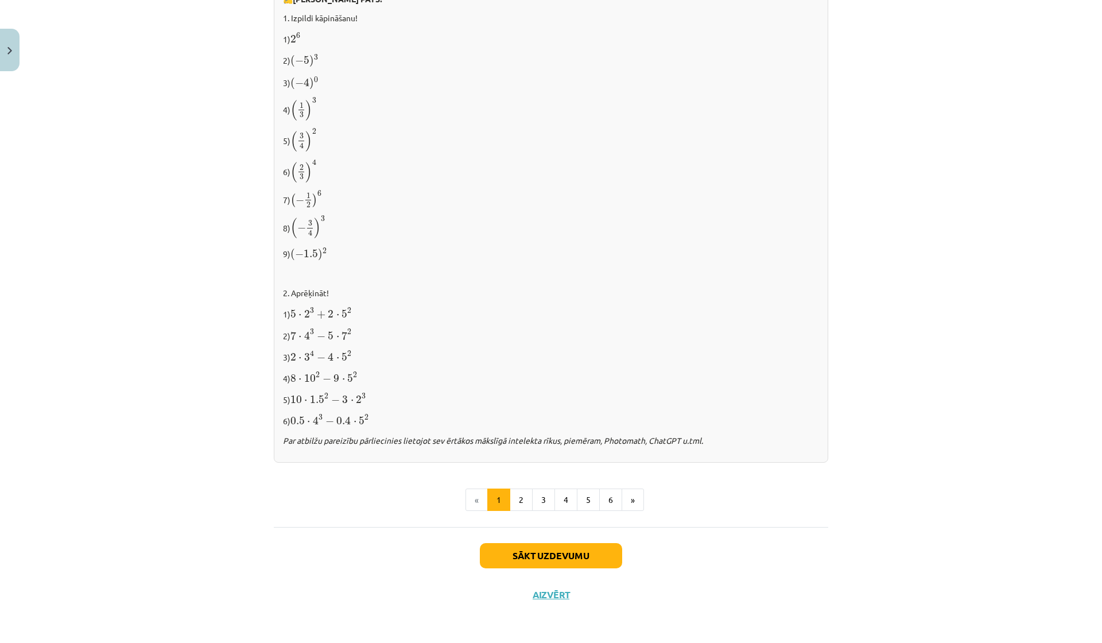
scroll to position [987, 0]
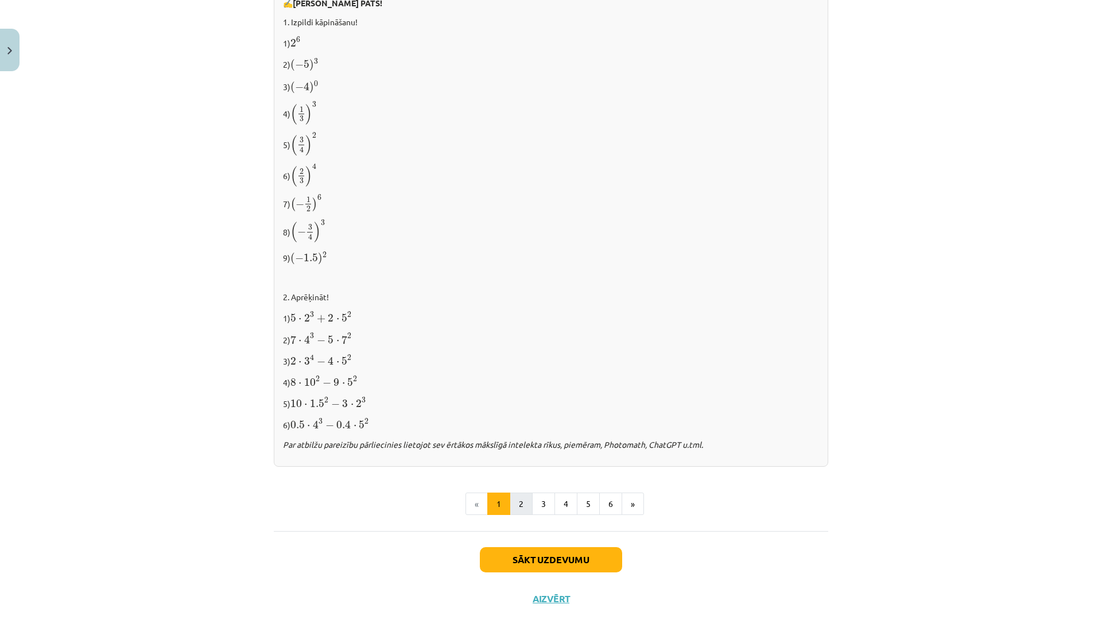
click at [519, 502] on button "2" at bounding box center [521, 504] width 23 height 23
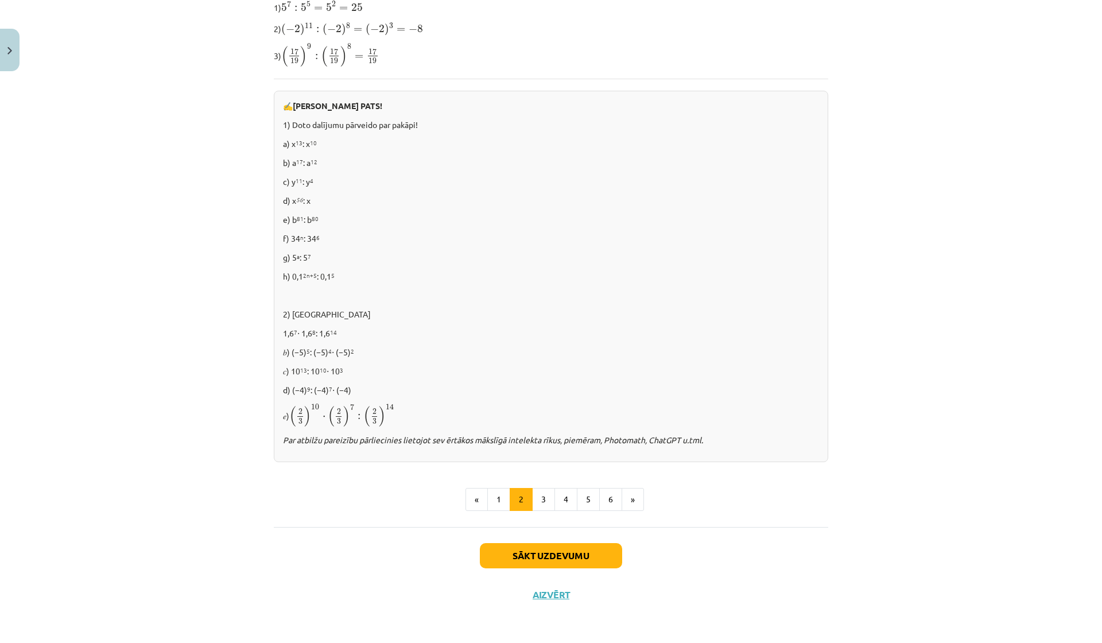
scroll to position [575, 0]
click at [537, 549] on button "Sākt uzdevumu" at bounding box center [551, 556] width 142 height 25
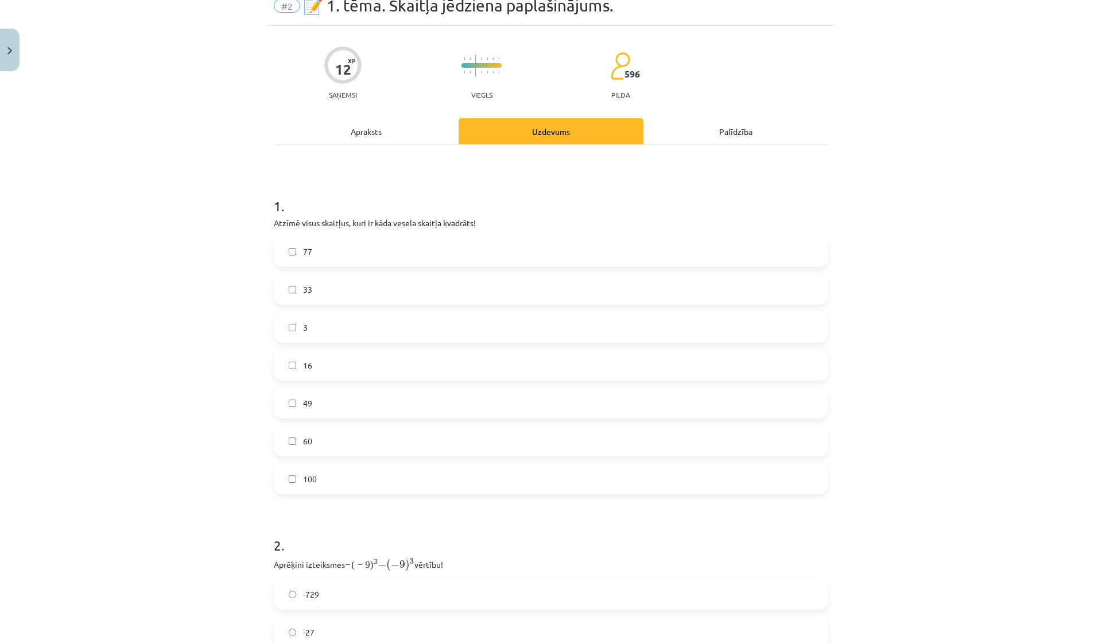
scroll to position [29, 0]
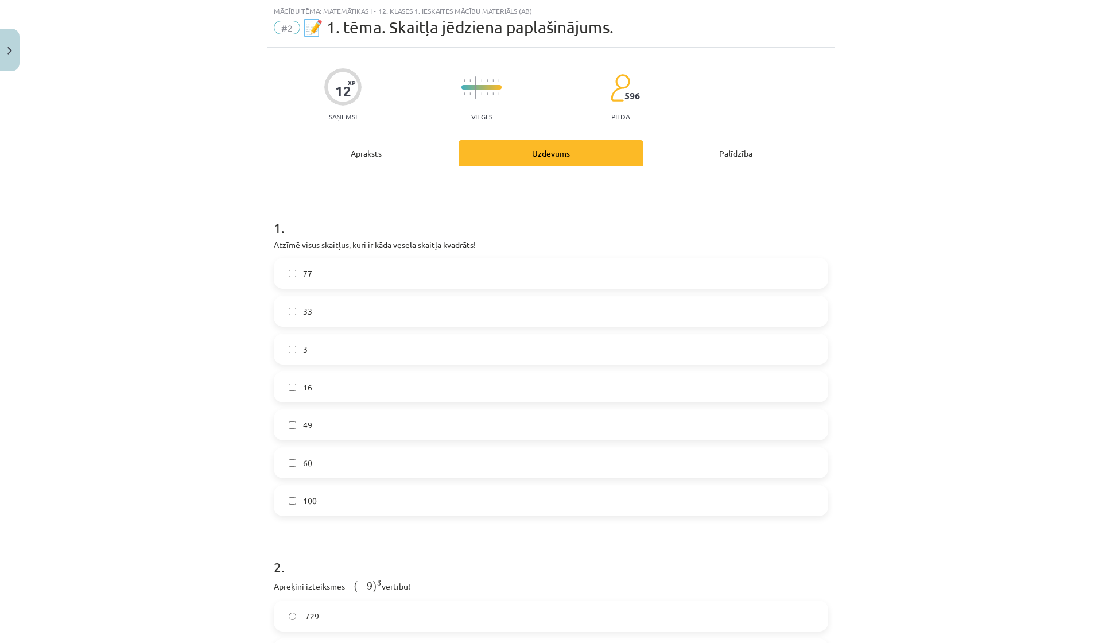
click at [429, 415] on label "49" at bounding box center [551, 425] width 552 height 29
click at [410, 385] on label "16" at bounding box center [551, 387] width 552 height 29
click at [410, 504] on label "100" at bounding box center [551, 500] width 552 height 29
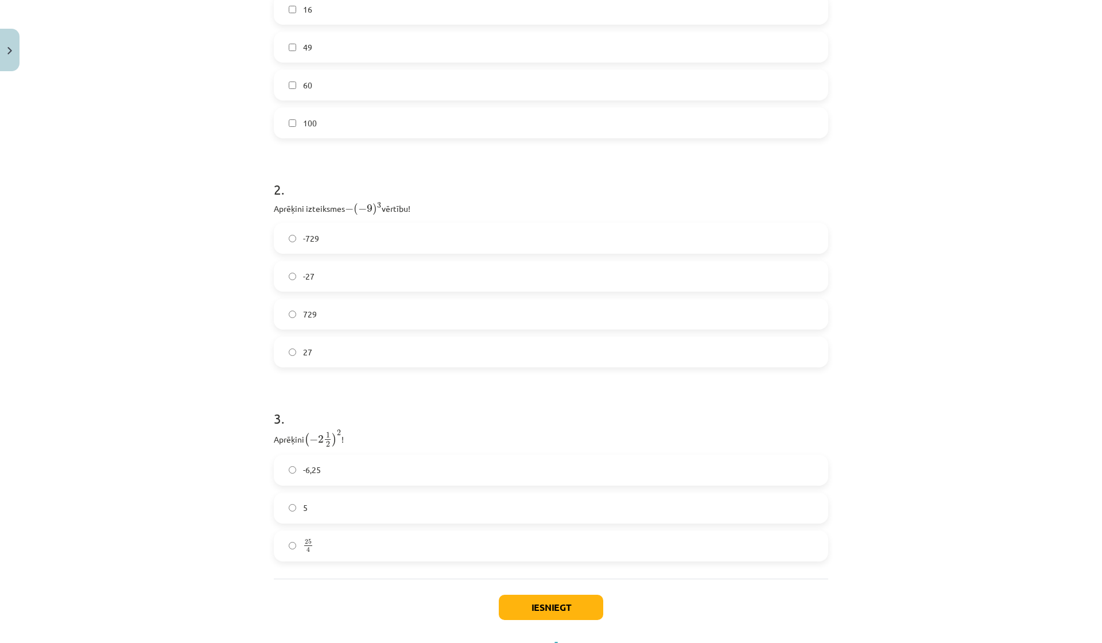
scroll to position [409, 0]
click at [366, 229] on label "-729" at bounding box center [551, 235] width 552 height 29
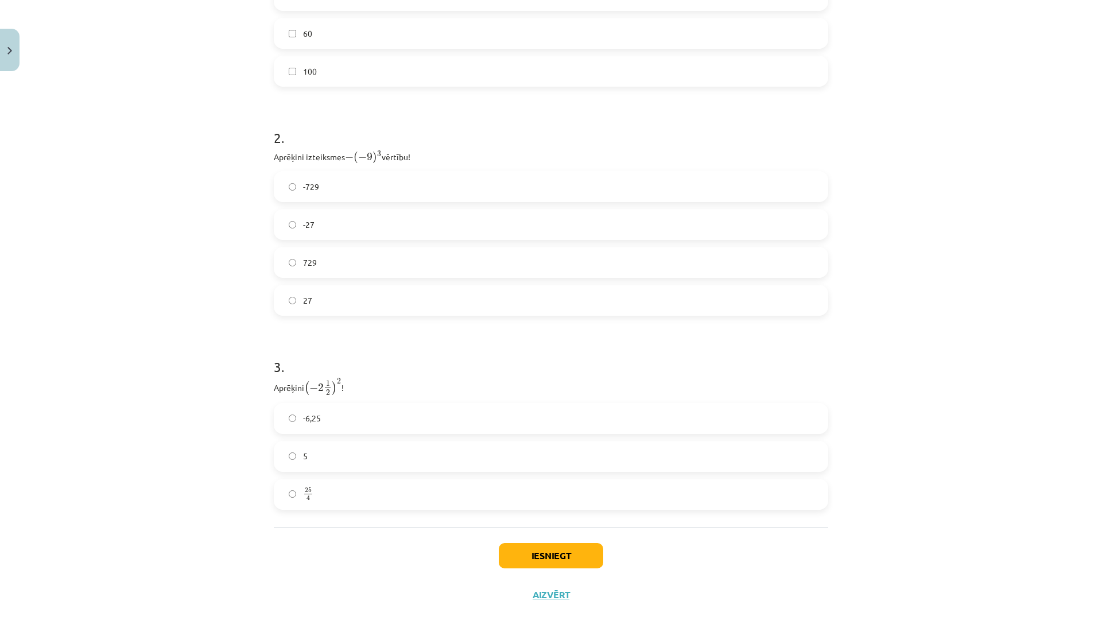
scroll to position [459, 0]
click at [307, 420] on span "-6,25" at bounding box center [312, 418] width 18 height 12
click at [524, 555] on button "Iesniegt" at bounding box center [551, 555] width 104 height 25
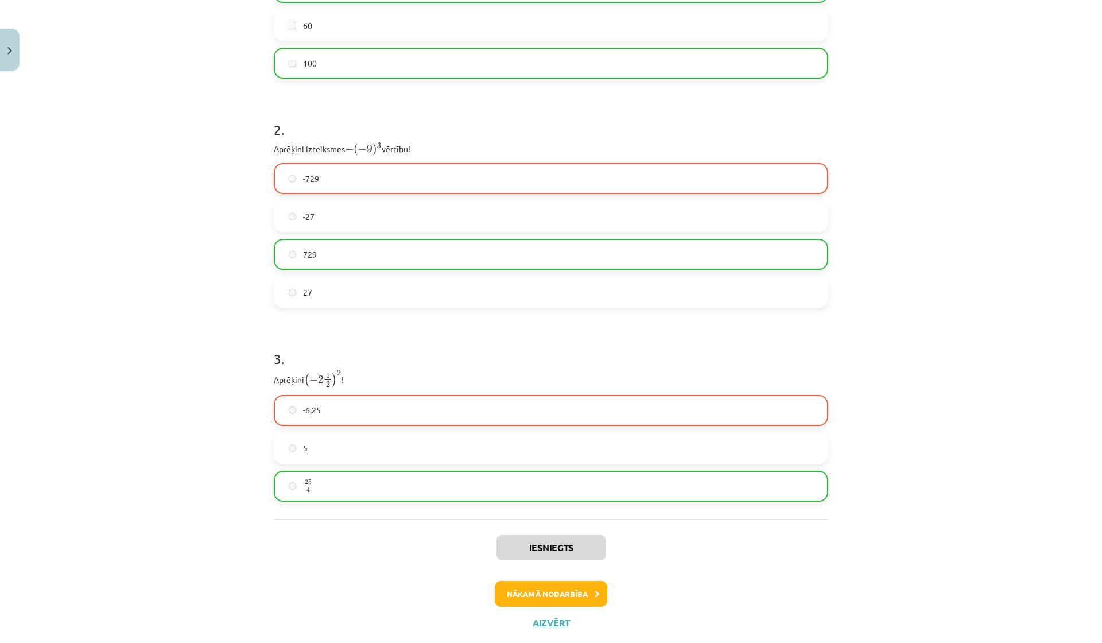
scroll to position [489, 0]
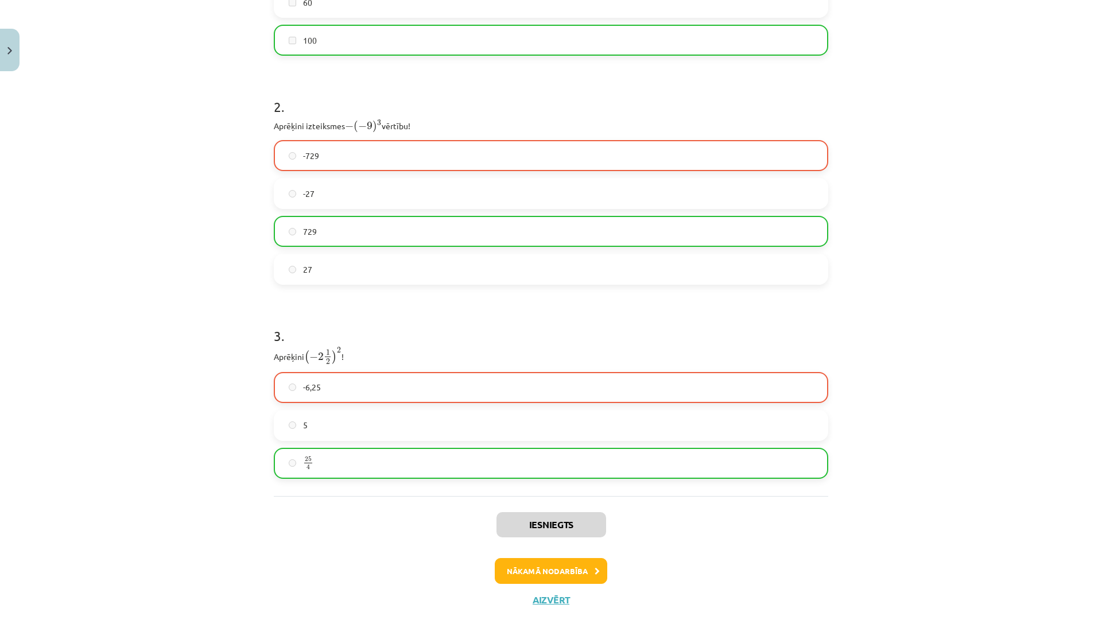
click at [552, 576] on button "Nākamā nodarbība" at bounding box center [551, 571] width 113 height 26
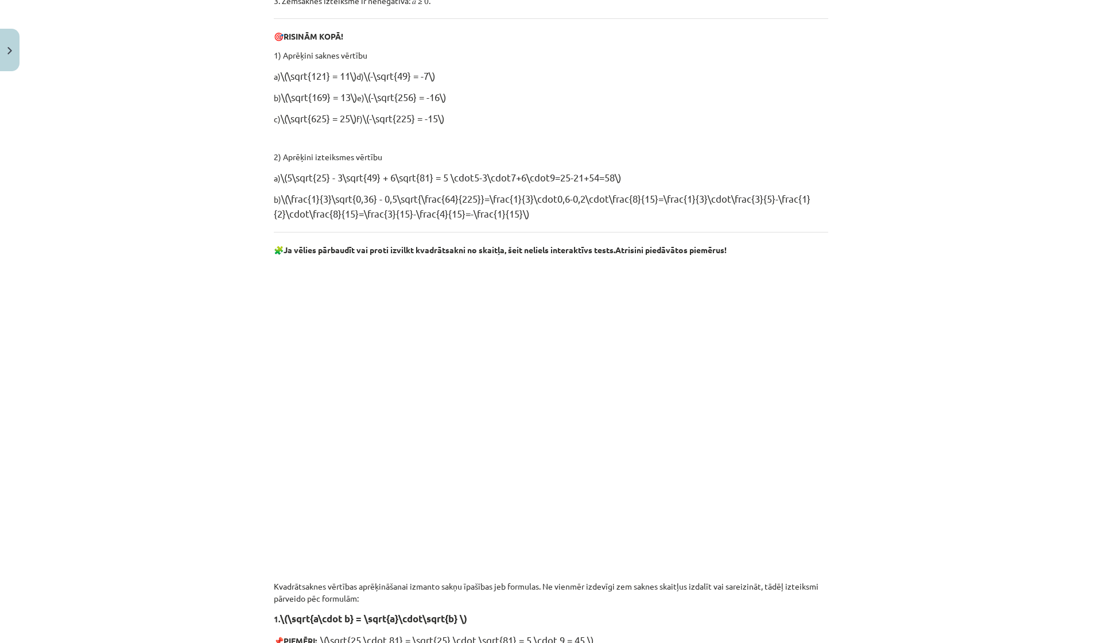
scroll to position [29, 0]
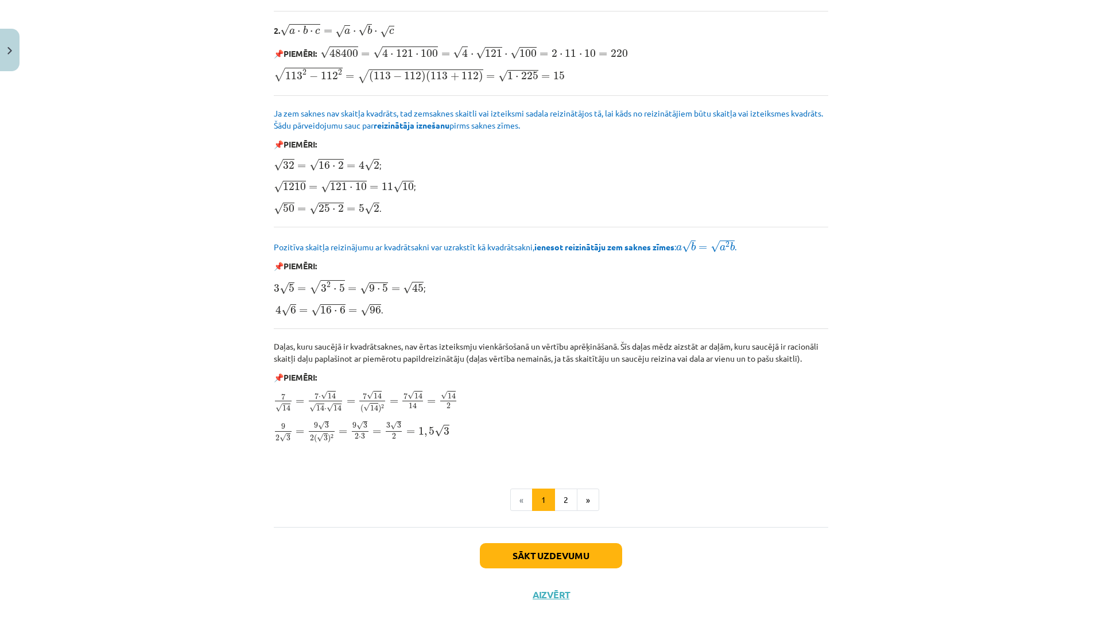
click at [553, 555] on button "Sākt uzdevumu" at bounding box center [551, 555] width 142 height 25
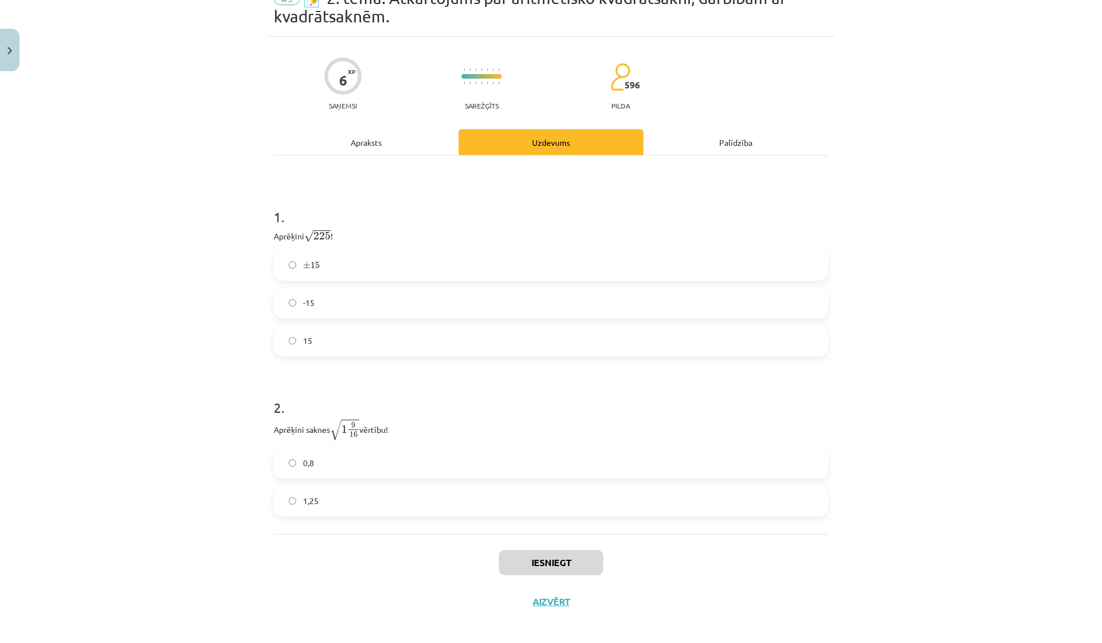
click at [653, 341] on label "15" at bounding box center [551, 341] width 552 height 29
click at [517, 513] on label "1,25" at bounding box center [551, 501] width 552 height 29
click at [536, 571] on button "Iesniegt" at bounding box center [551, 562] width 104 height 25
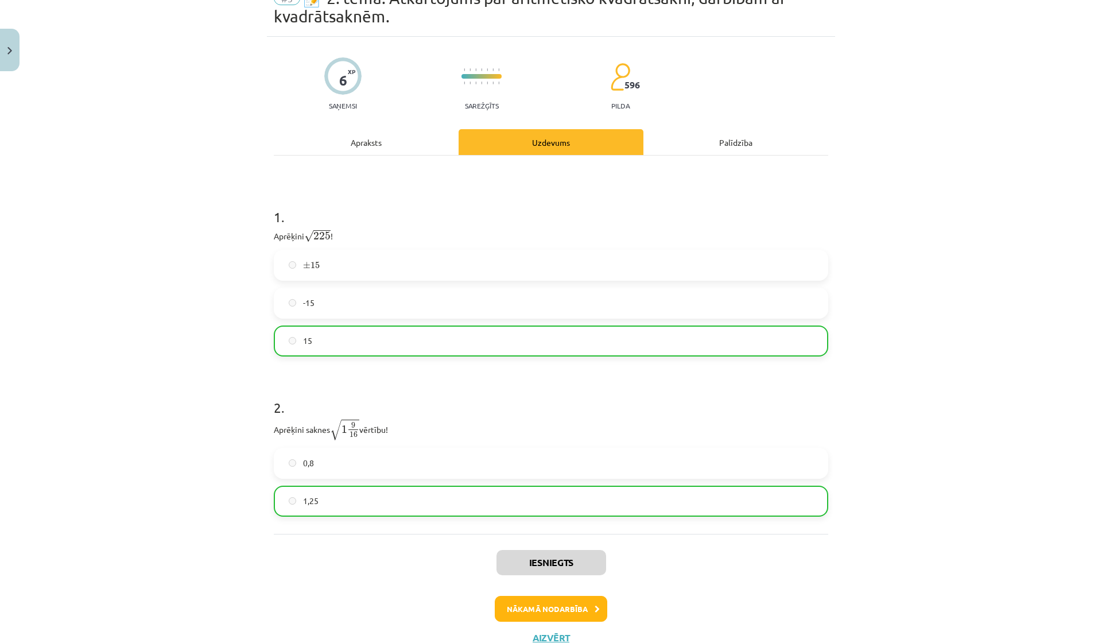
click at [549, 607] on button "Nākamā nodarbība" at bounding box center [551, 609] width 113 height 26
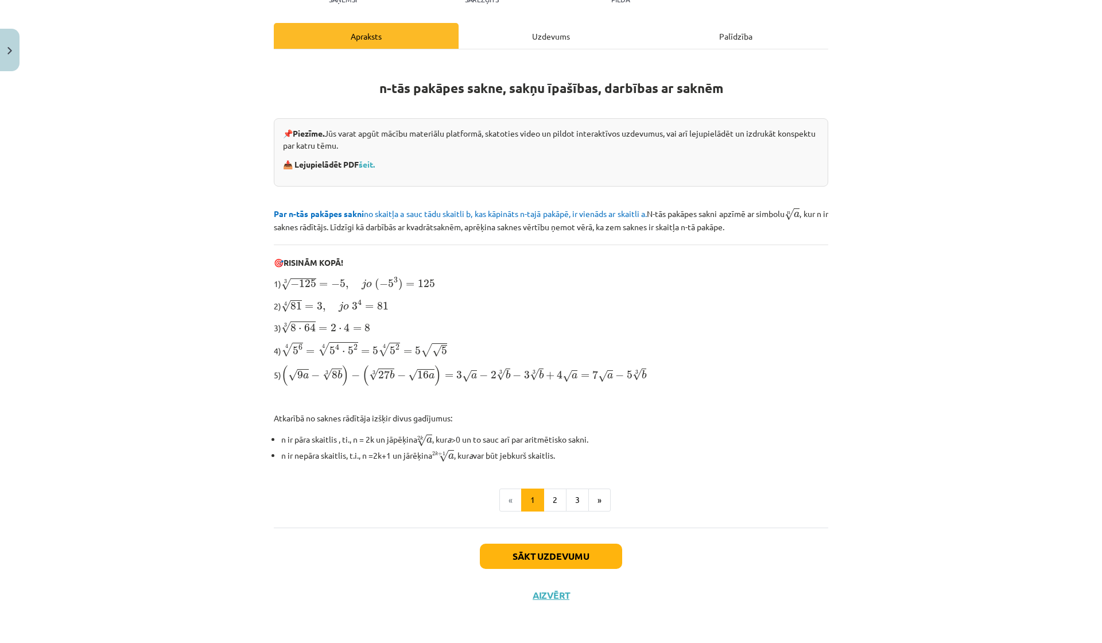
click at [561, 547] on button "Sākt uzdevumu" at bounding box center [551, 556] width 142 height 25
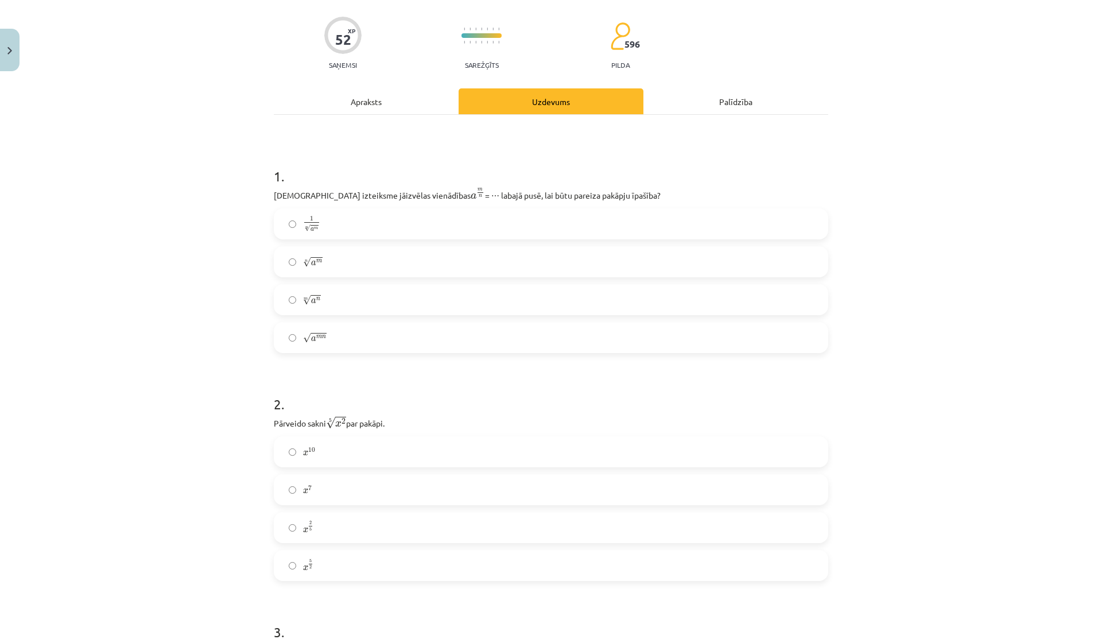
scroll to position [98, 0]
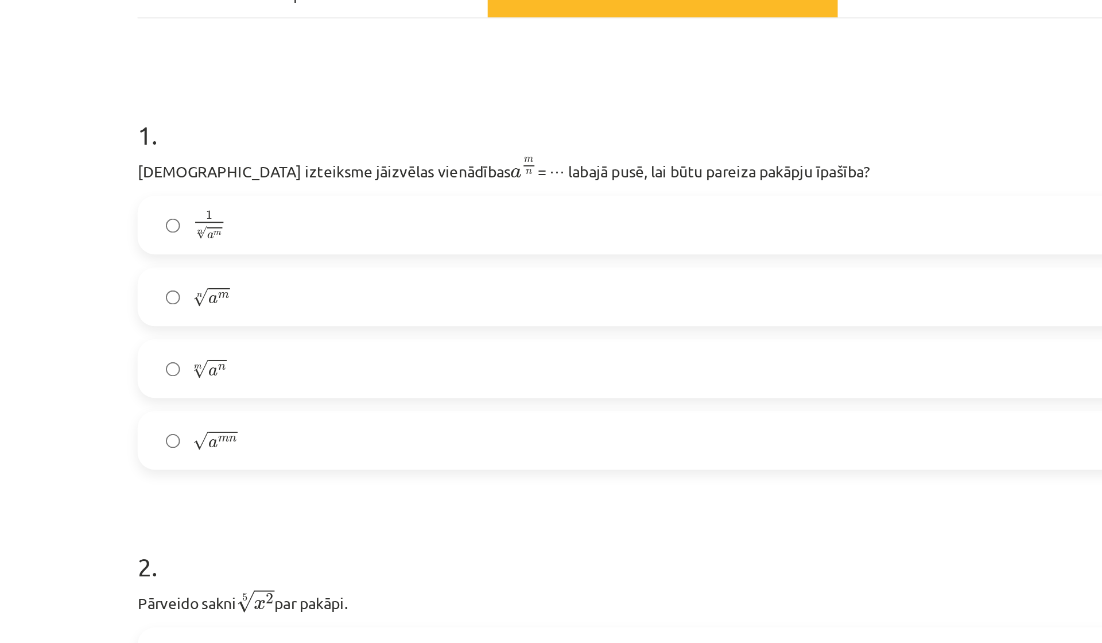
click at [274, 191] on div "1 n √ a m 1 a m n" at bounding box center [551, 206] width 555 height 31
click at [275, 192] on label "1 n √ a m 1 a m n" at bounding box center [551, 206] width 552 height 29
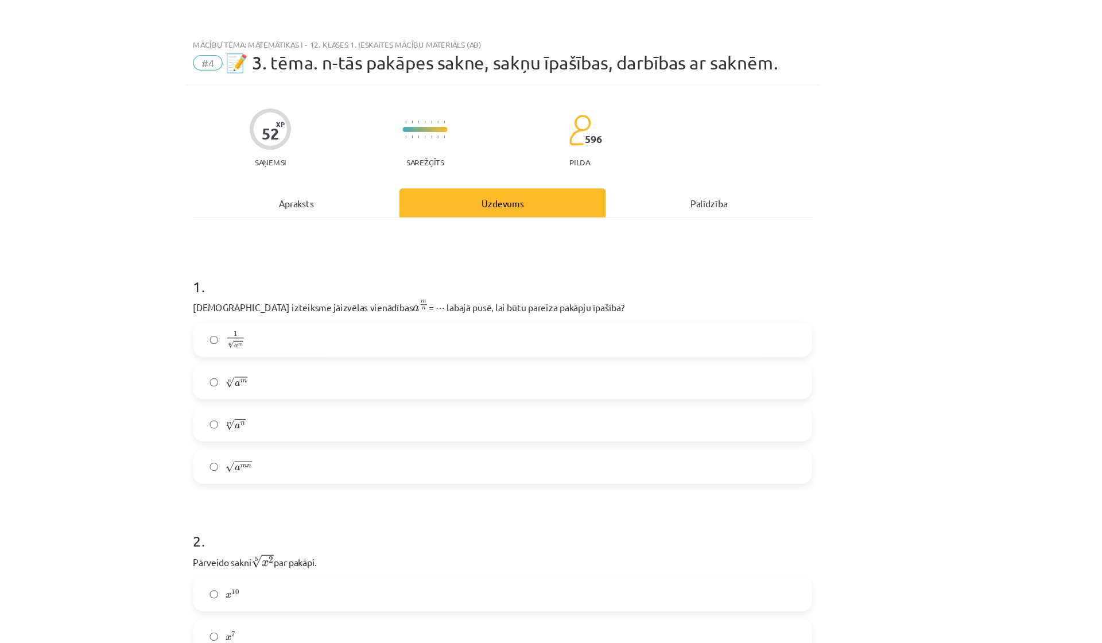
scroll to position [0, 0]
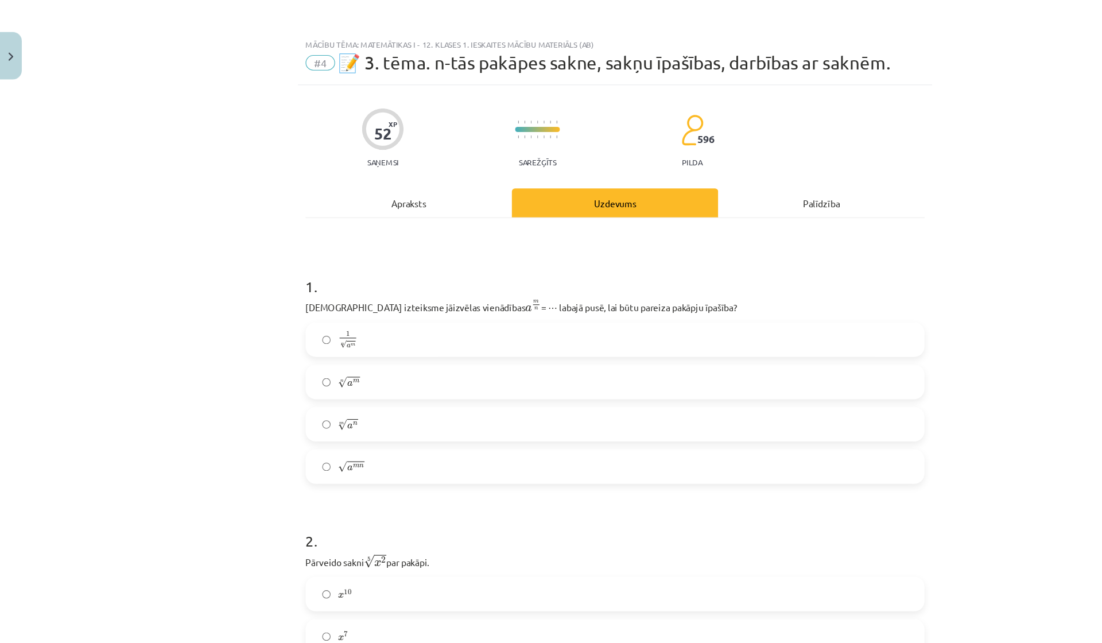
click at [236, 162] on div "Mācību tēma: Matemātikas i - 12. klases 1. ieskaites mācību materiāls (ab) #4 📝…" at bounding box center [551, 321] width 1102 height 643
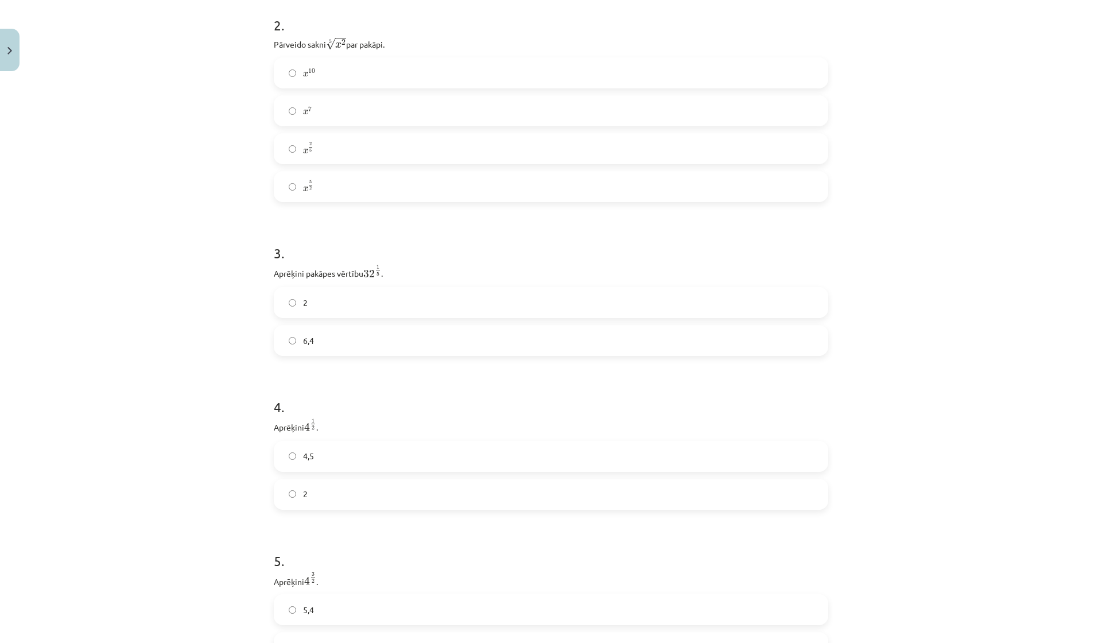
click at [342, 161] on label "x 2 5 x 2 5" at bounding box center [551, 148] width 552 height 29
click at [348, 312] on label "2" at bounding box center [551, 302] width 552 height 29
click at [342, 494] on label "2" at bounding box center [551, 494] width 552 height 29
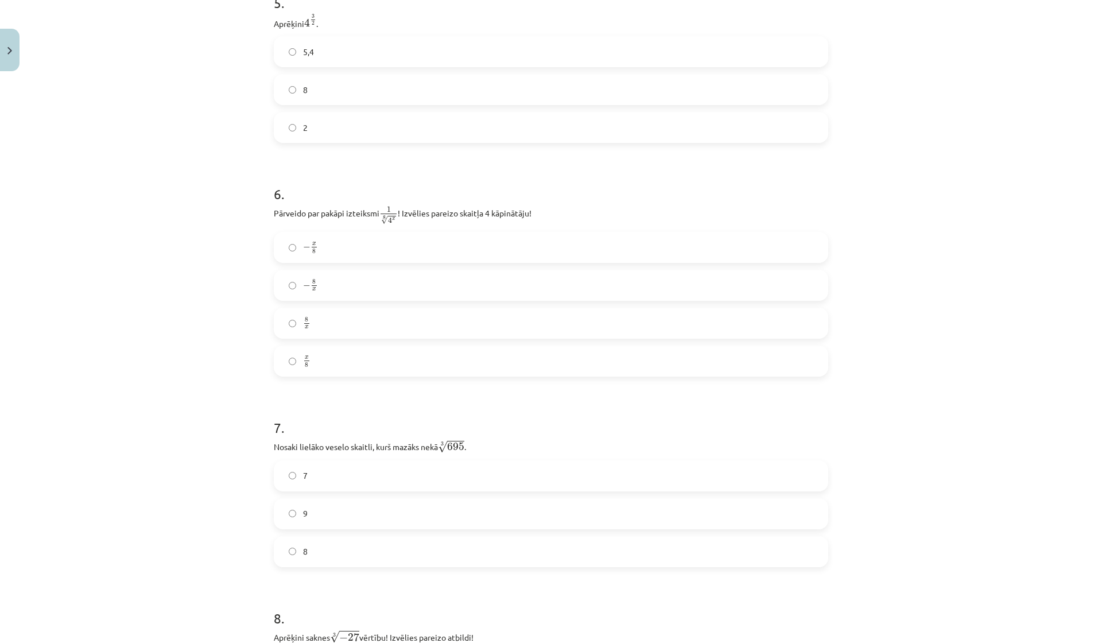
scroll to position [1019, 0]
click at [345, 105] on div "5,4 8 2" at bounding box center [551, 88] width 555 height 107
click at [350, 92] on label "8" at bounding box center [551, 88] width 552 height 29
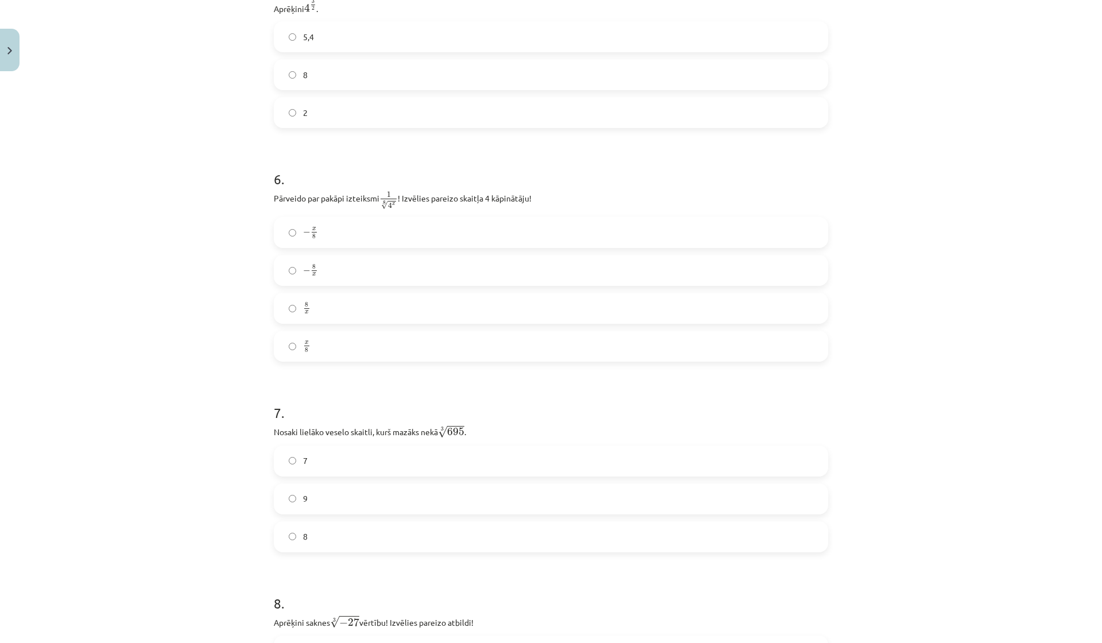
scroll to position [1028, 0]
click at [337, 320] on label "8 x 8 x" at bounding box center [551, 313] width 552 height 29
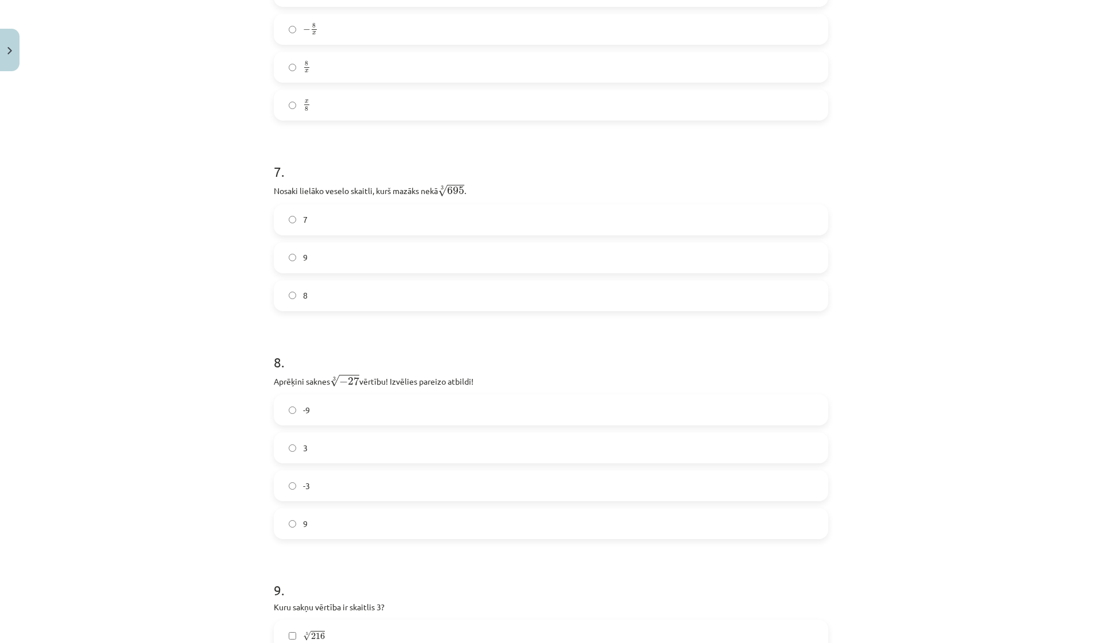
scroll to position [1279, 0]
click at [382, 260] on label "9" at bounding box center [551, 252] width 552 height 29
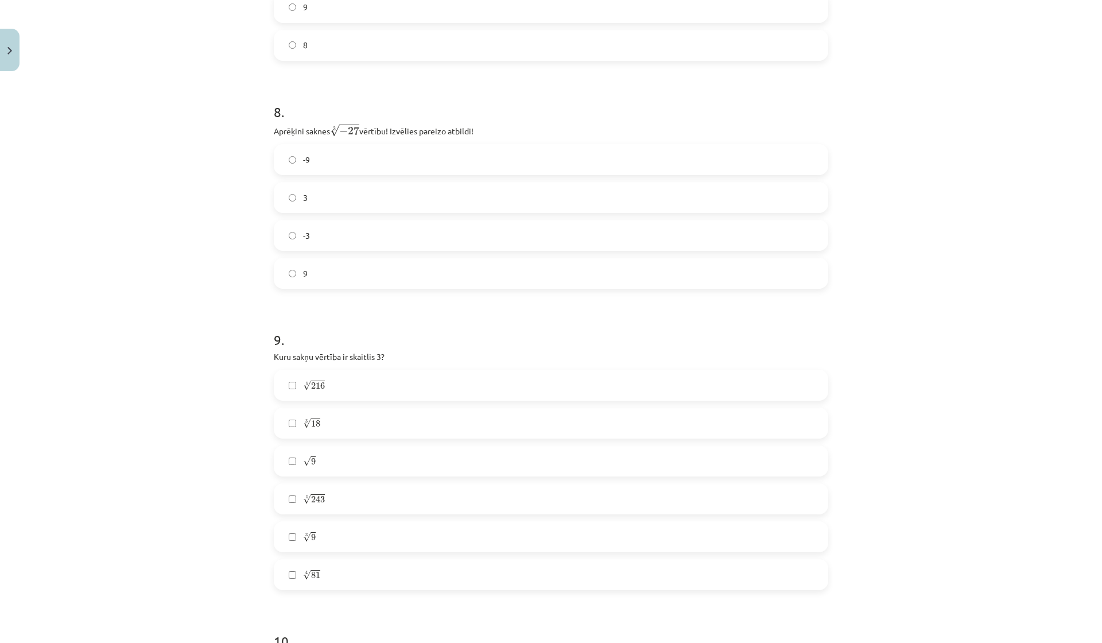
scroll to position [1525, 0]
click at [348, 234] on label "-3" at bounding box center [551, 234] width 552 height 29
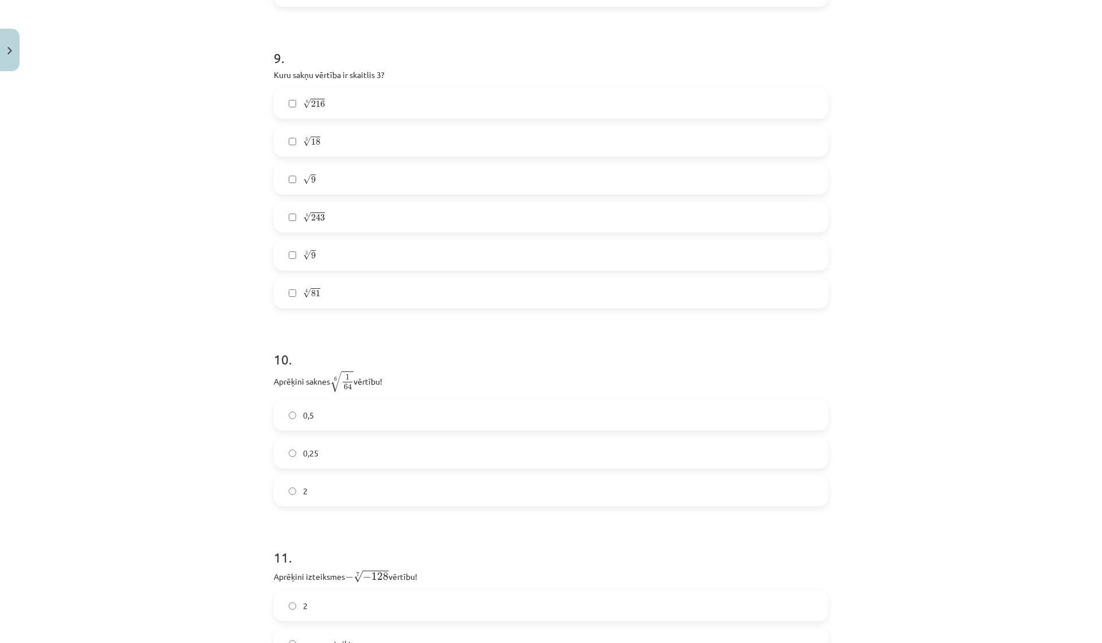
scroll to position [1812, 0]
click at [353, 249] on label "3 √ 9 9 3" at bounding box center [551, 248] width 552 height 29
click at [388, 172] on label "√ 9 9" at bounding box center [551, 172] width 552 height 29
click at [358, 294] on label "4 √ 81 81 4" at bounding box center [551, 286] width 552 height 29
click at [305, 290] on span "√" at bounding box center [307, 287] width 8 height 10
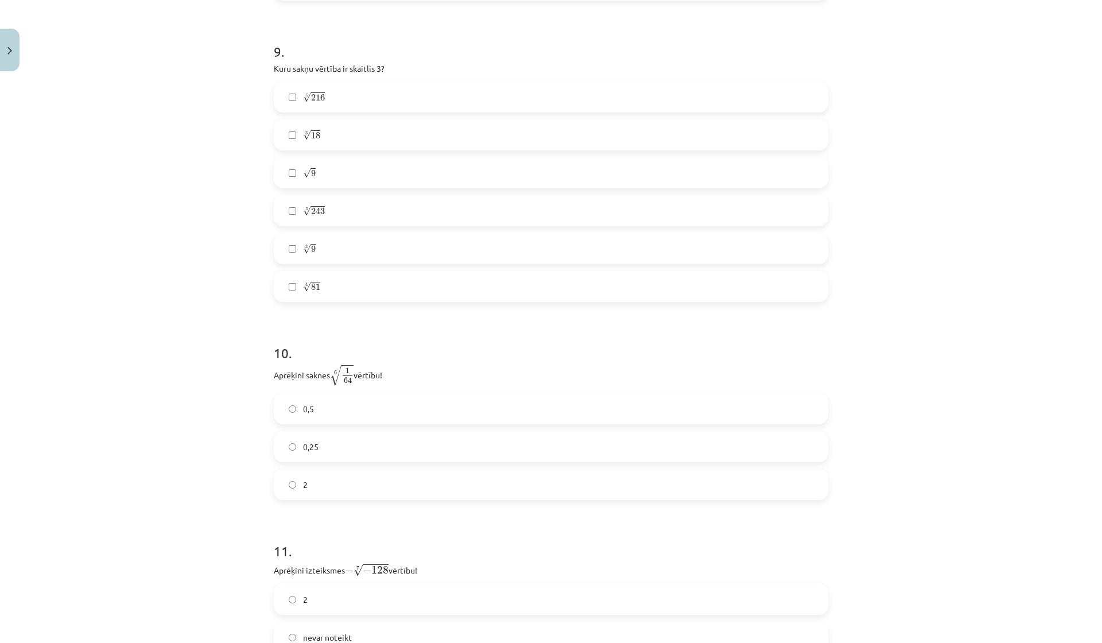
click at [319, 257] on label "3 √ 9 9 3" at bounding box center [551, 248] width 552 height 29
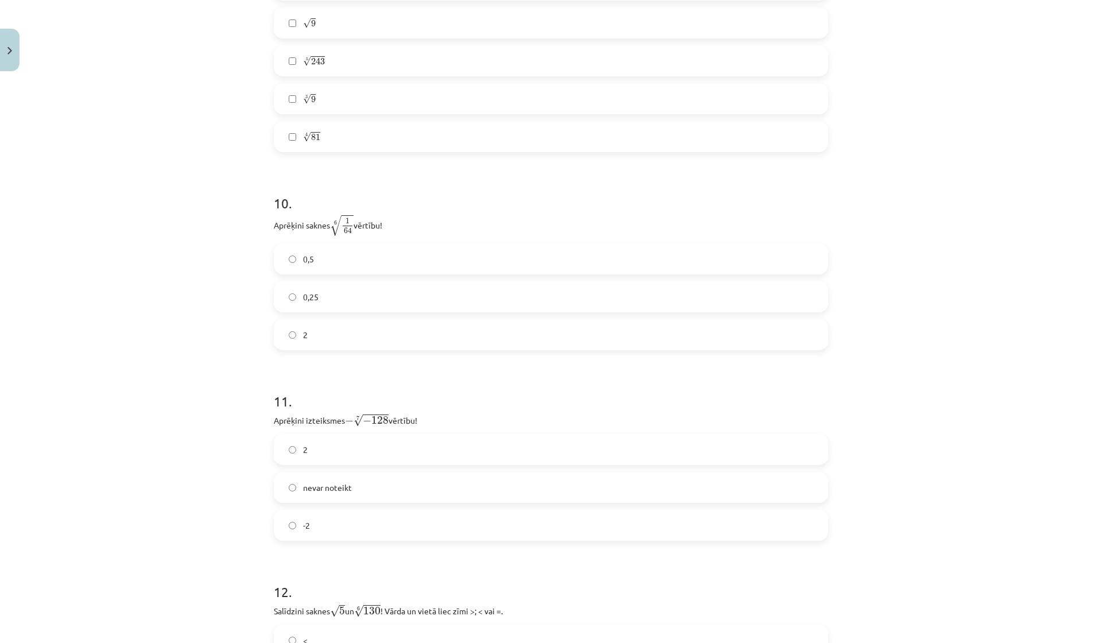
scroll to position [1966, 0]
click at [338, 261] on label "0,5" at bounding box center [551, 254] width 552 height 29
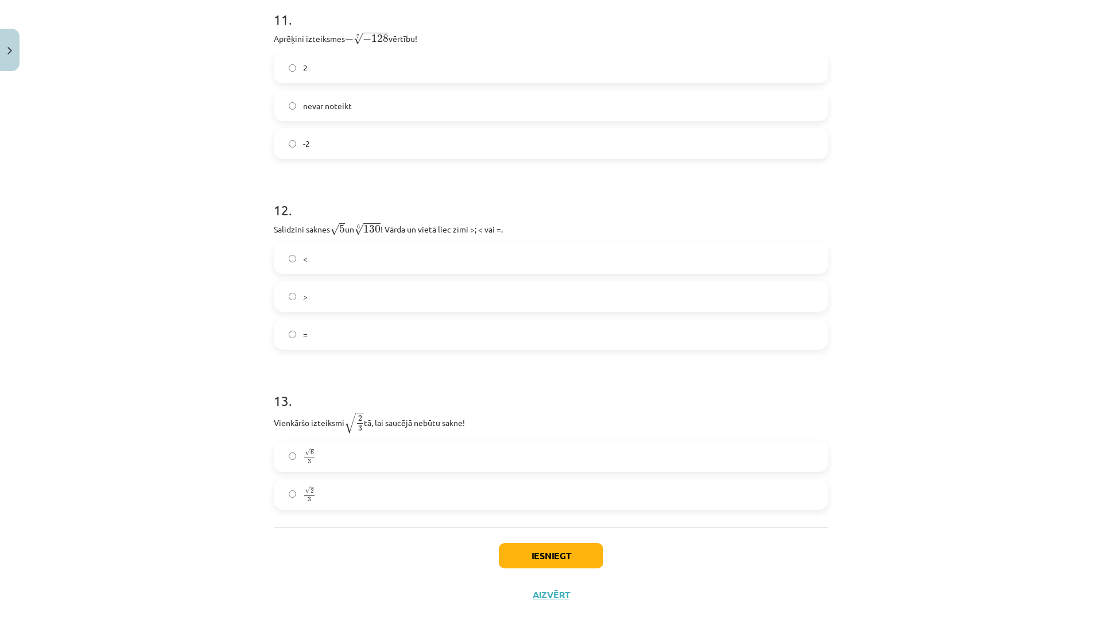
scroll to position [2346, 0]
click at [373, 138] on label "-2" at bounding box center [551, 143] width 552 height 29
click at [346, 248] on label "<" at bounding box center [551, 258] width 552 height 29
click at [328, 456] on label "√ 6 3 6 3" at bounding box center [551, 456] width 552 height 29
click at [541, 553] on button "Iesniegt" at bounding box center [551, 555] width 104 height 25
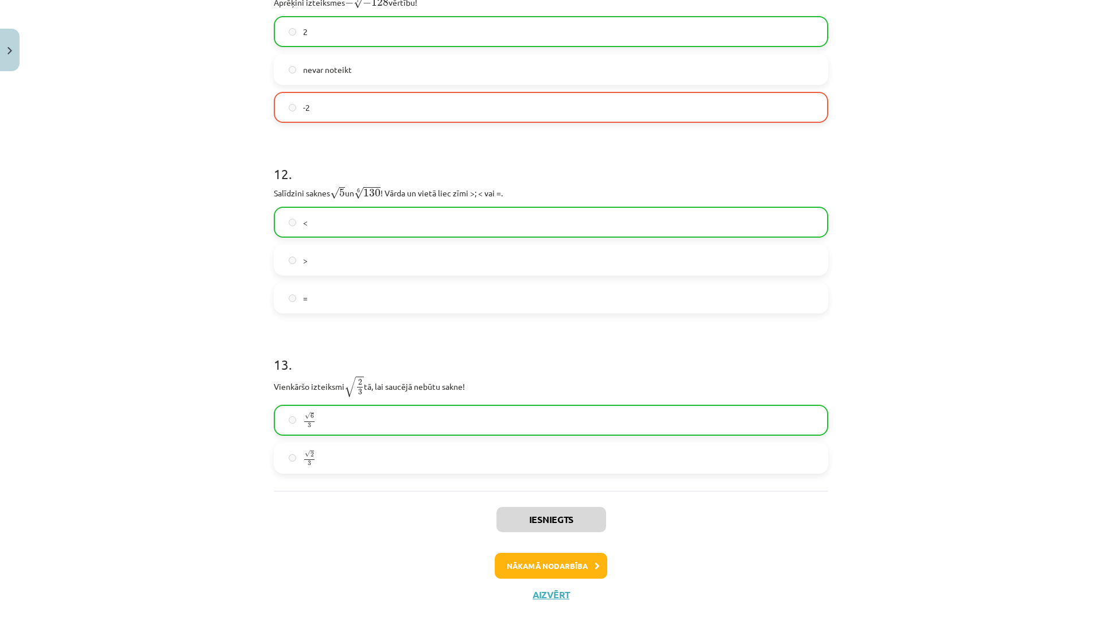
scroll to position [2382, 0]
click at [568, 566] on button "Nākamā nodarbība" at bounding box center [551, 566] width 113 height 26
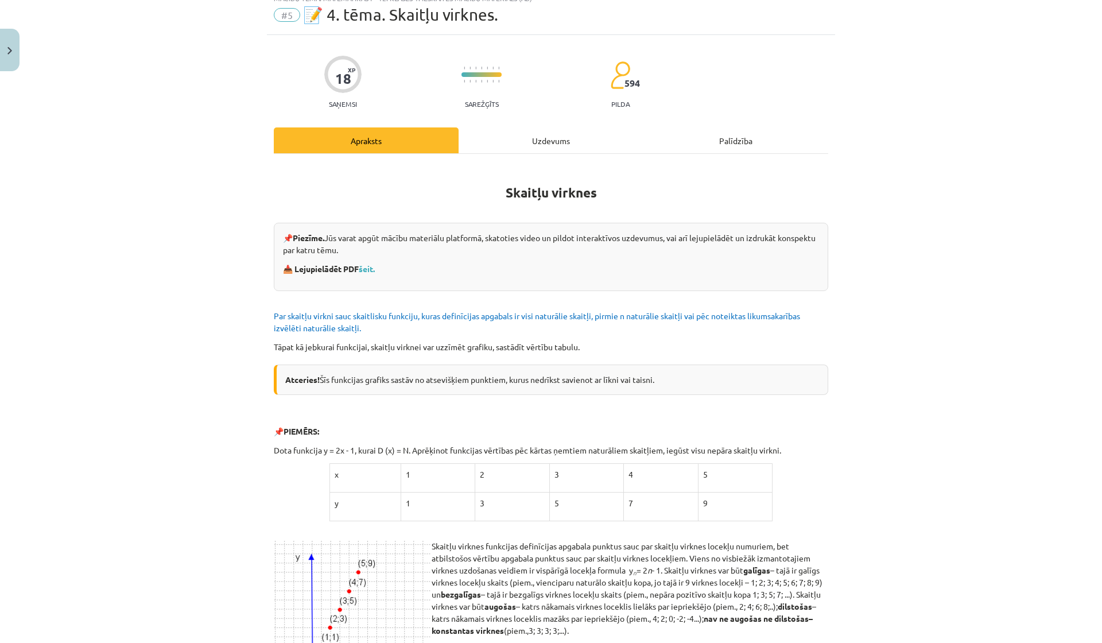
scroll to position [29, 0]
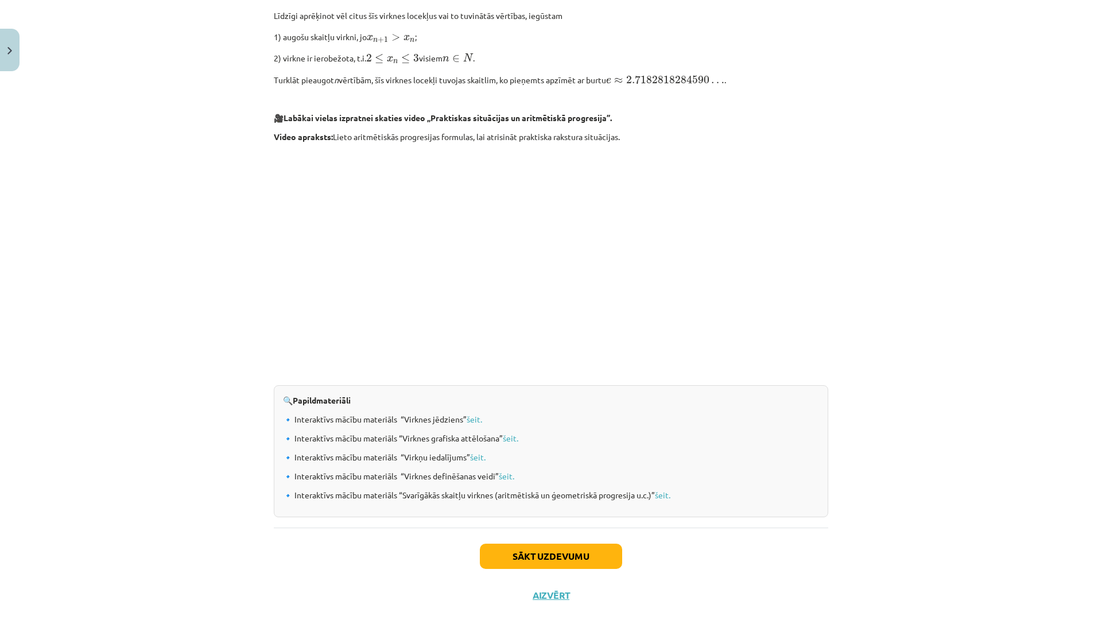
click at [569, 560] on button "Sākt uzdevumu" at bounding box center [551, 556] width 142 height 25
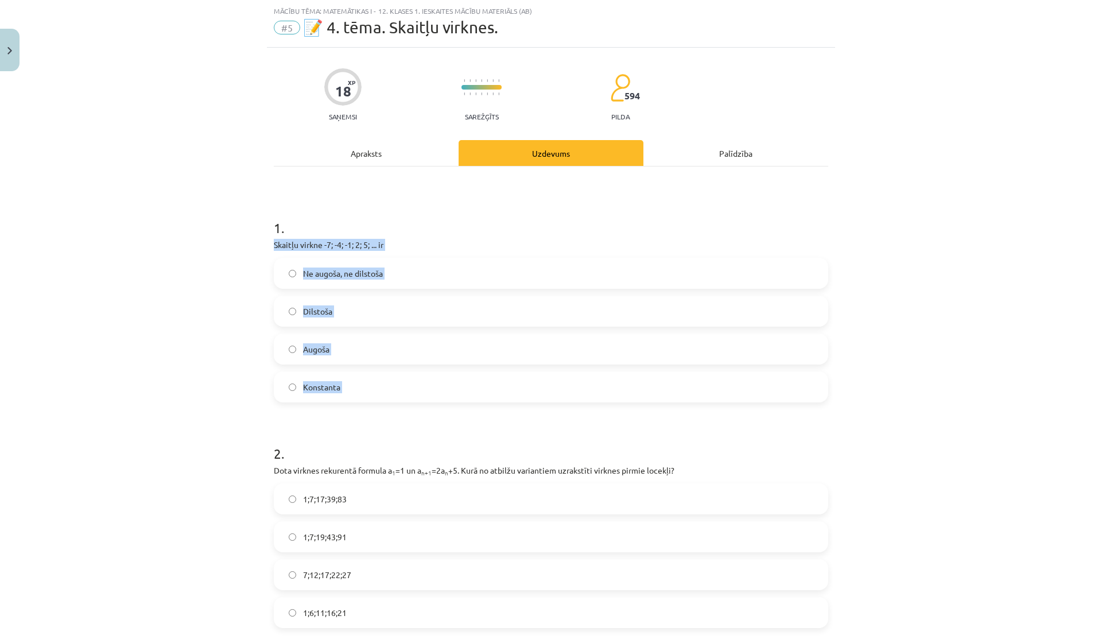
drag, startPoint x: 274, startPoint y: 242, endPoint x: 367, endPoint y: 409, distance: 191.2
copy div "Skaitļu virkne -7; -4; -1; 2; 5; ... ir Ne augoša, ne dilstoša Dilstoša Augoša …"
click at [166, 323] on div "Mācību tēma: Matemātikas i - 12. klases 1. ieskaites mācību materiāls (ab) #5 📝…" at bounding box center [551, 321] width 1102 height 643
click at [315, 382] on span "Konstanta" at bounding box center [321, 387] width 37 height 12
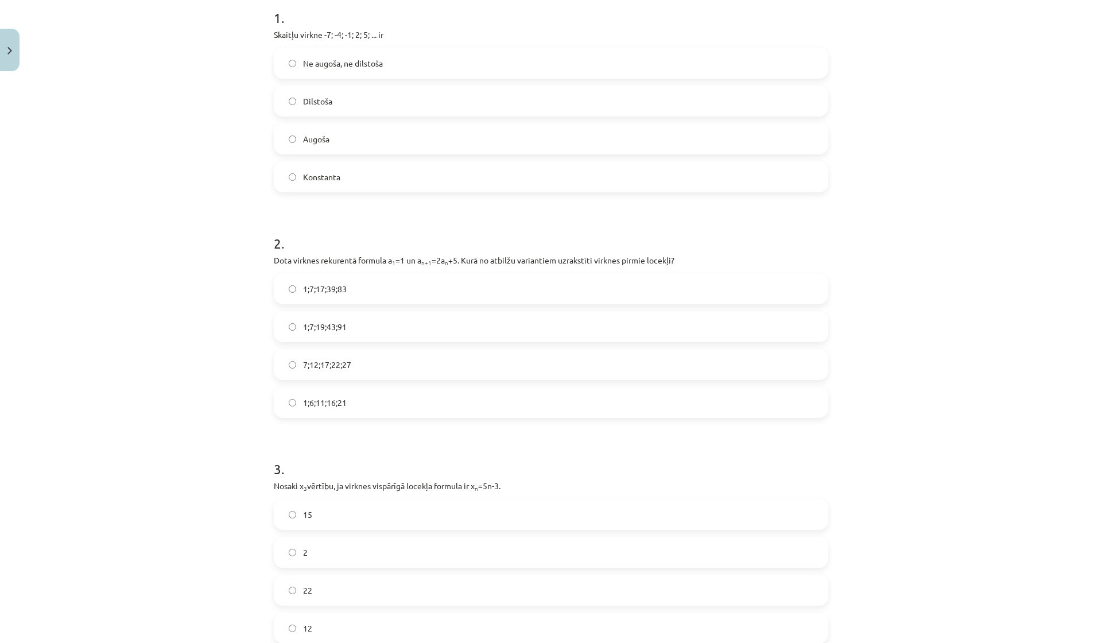
scroll to position [241, 0]
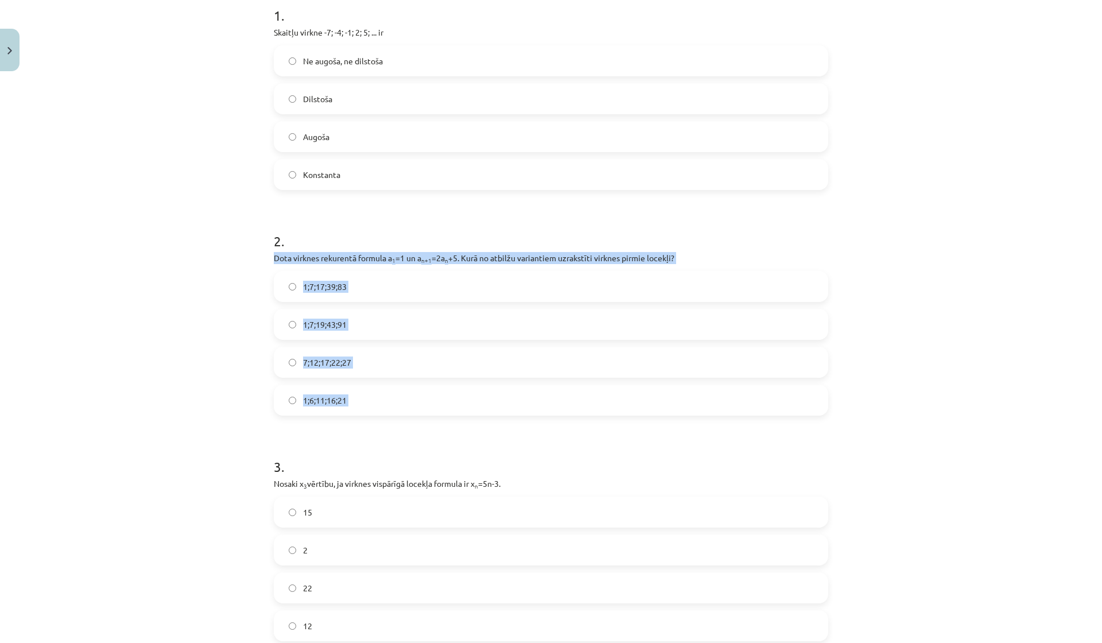
drag, startPoint x: 274, startPoint y: 255, endPoint x: 384, endPoint y: 419, distance: 196.7
click at [384, 419] on form "1 . Skaitļu virkne -7; -4; -1; 2; 5; ... ir Ne augoša, ne dilstoša Dilstoša Aug…" at bounding box center [551, 654] width 555 height 1335
copy div "Dota virknes rekurentā formula a 1 =1 un a n+1 =2a n +5. Kurā no atbilžu varian…"
click at [230, 411] on div "Mācību tēma: Matemātikas i - 12. klases 1. ieskaites mācību materiāls (ab) #5 📝…" at bounding box center [551, 321] width 1102 height 643
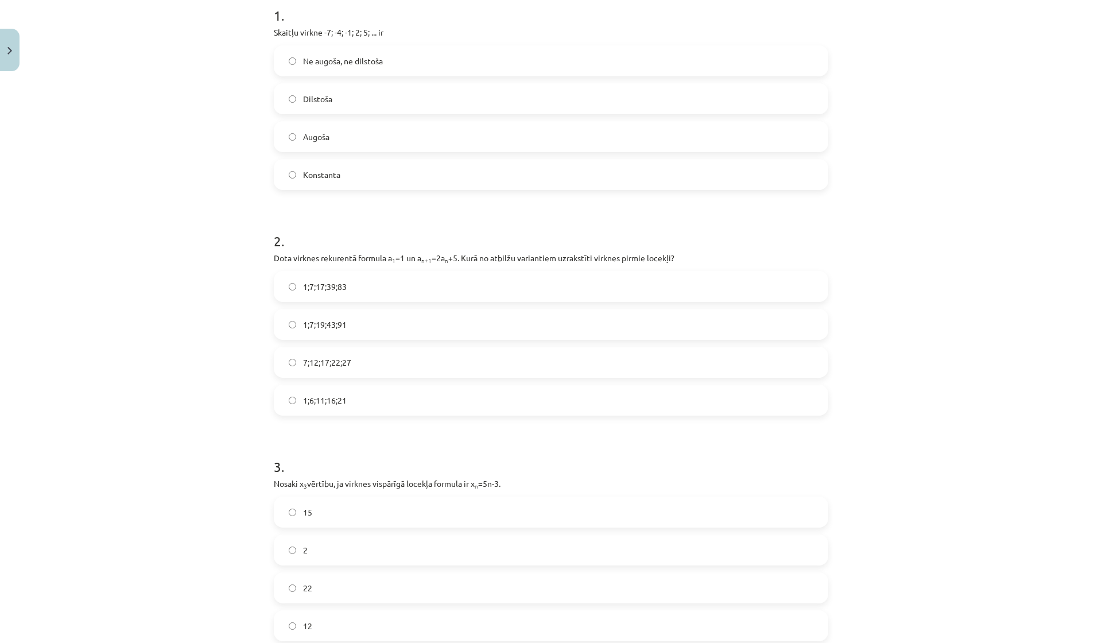
click at [331, 328] on span "1;7;19;43;91" at bounding box center [325, 325] width 44 height 12
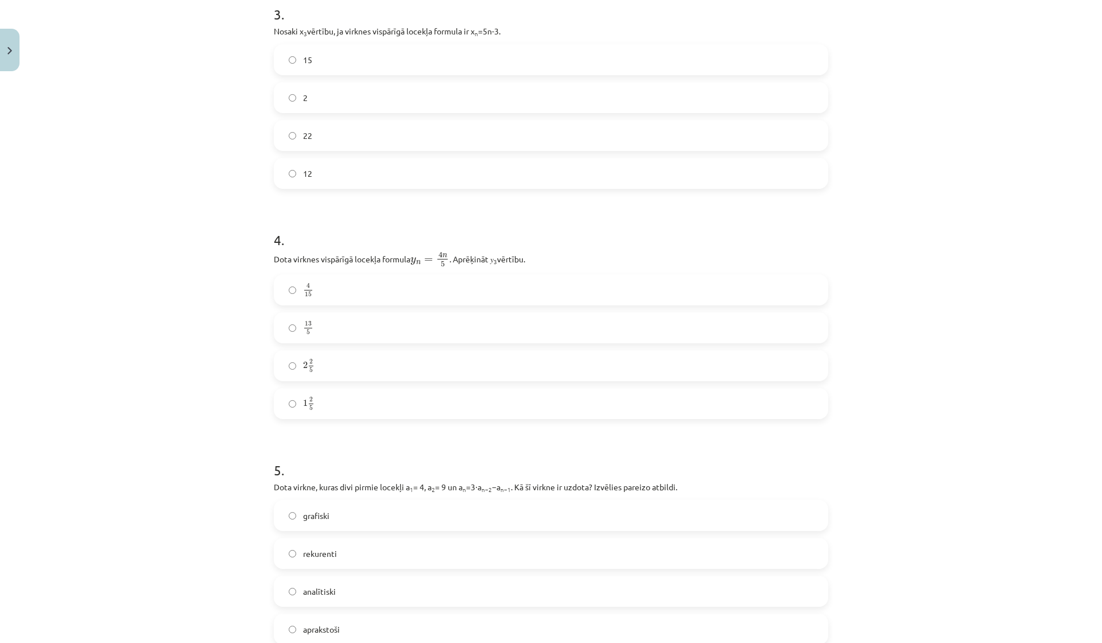
scroll to position [696, 0]
click at [347, 179] on label "12" at bounding box center [551, 170] width 552 height 29
click at [302, 368] on label "2 2 5 2 2 5" at bounding box center [551, 362] width 552 height 29
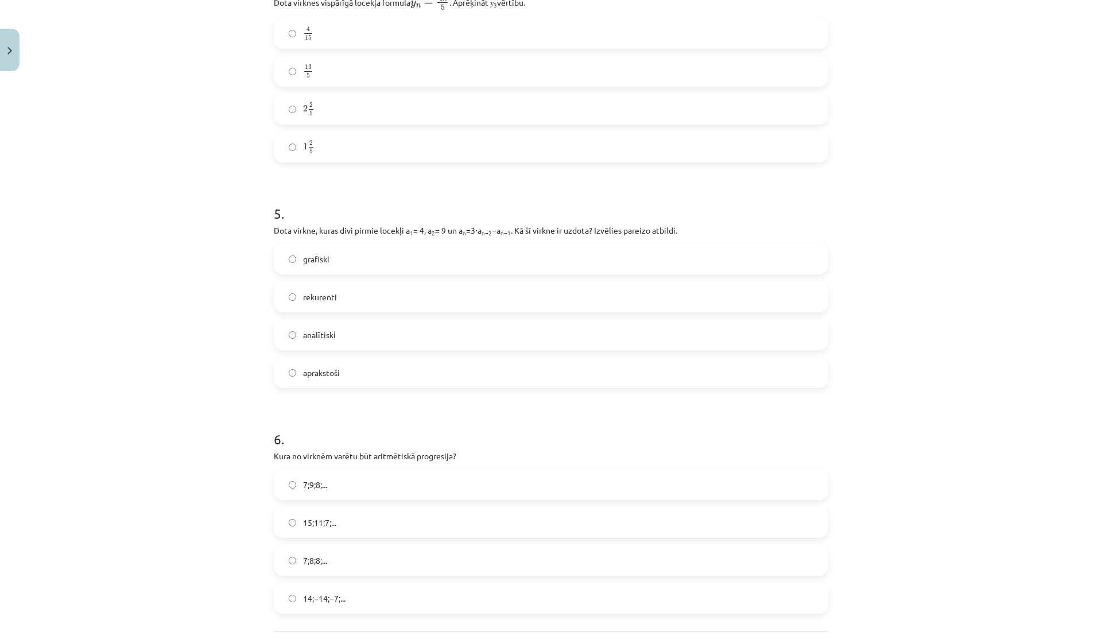
scroll to position [951, 0]
click at [322, 299] on span "rekurenti" at bounding box center [320, 297] width 34 height 12
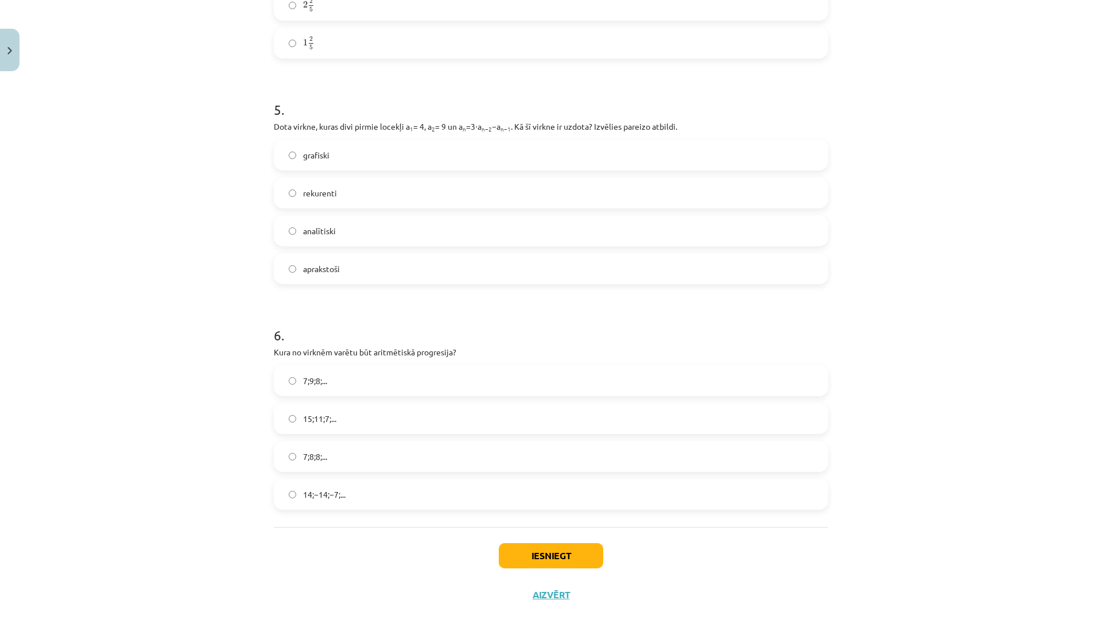
scroll to position [1056, 0]
click at [312, 419] on span "15;11;7;..." at bounding box center [319, 419] width 33 height 12
click at [542, 551] on button "Iesniegt" at bounding box center [551, 555] width 104 height 25
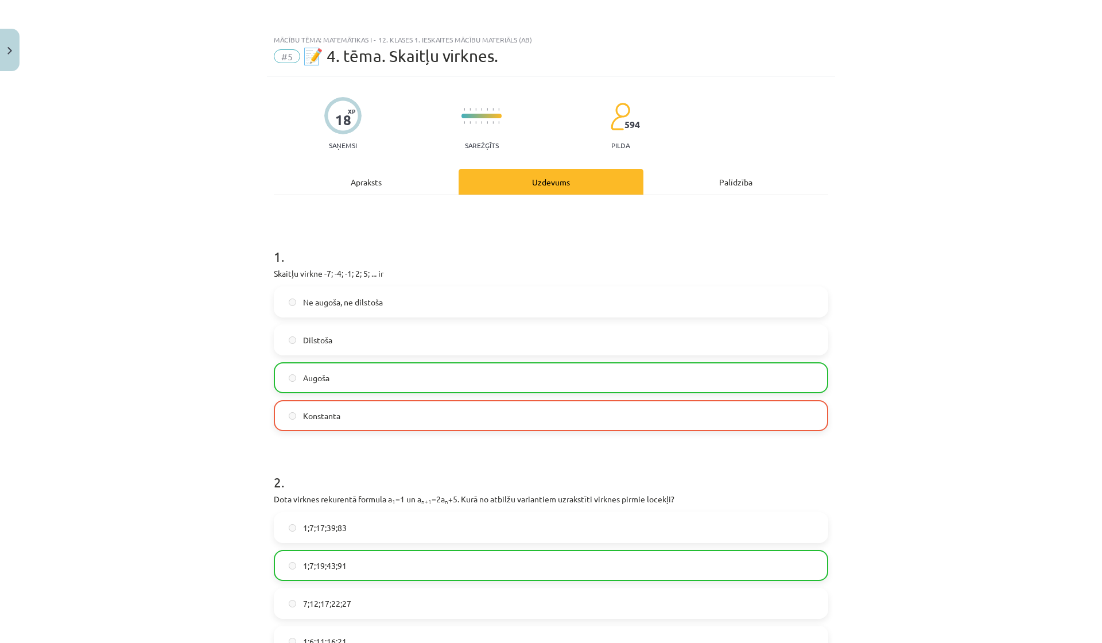
scroll to position [0, 0]
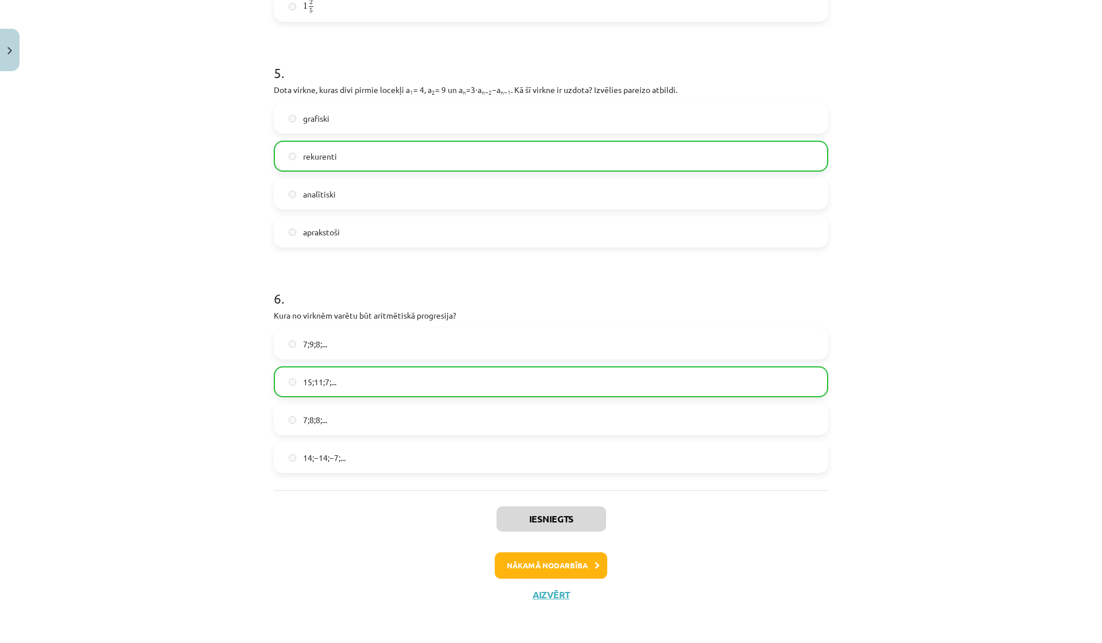
click at [550, 575] on button "Nākamā nodarbība" at bounding box center [551, 565] width 113 height 26
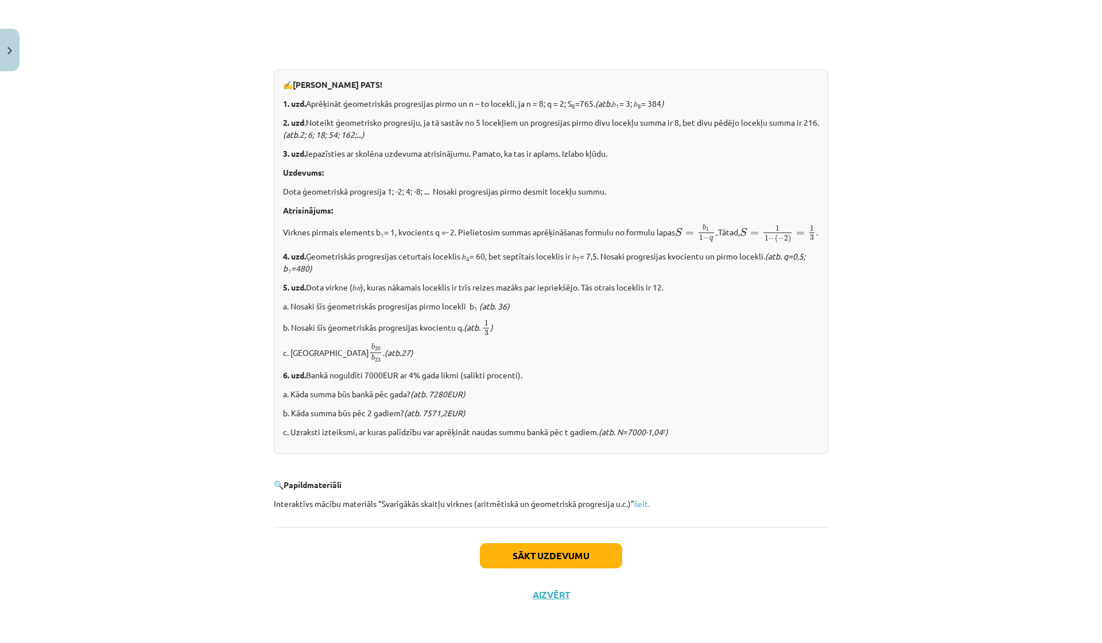
click at [555, 553] on button "Sākt uzdevumu" at bounding box center [551, 555] width 142 height 25
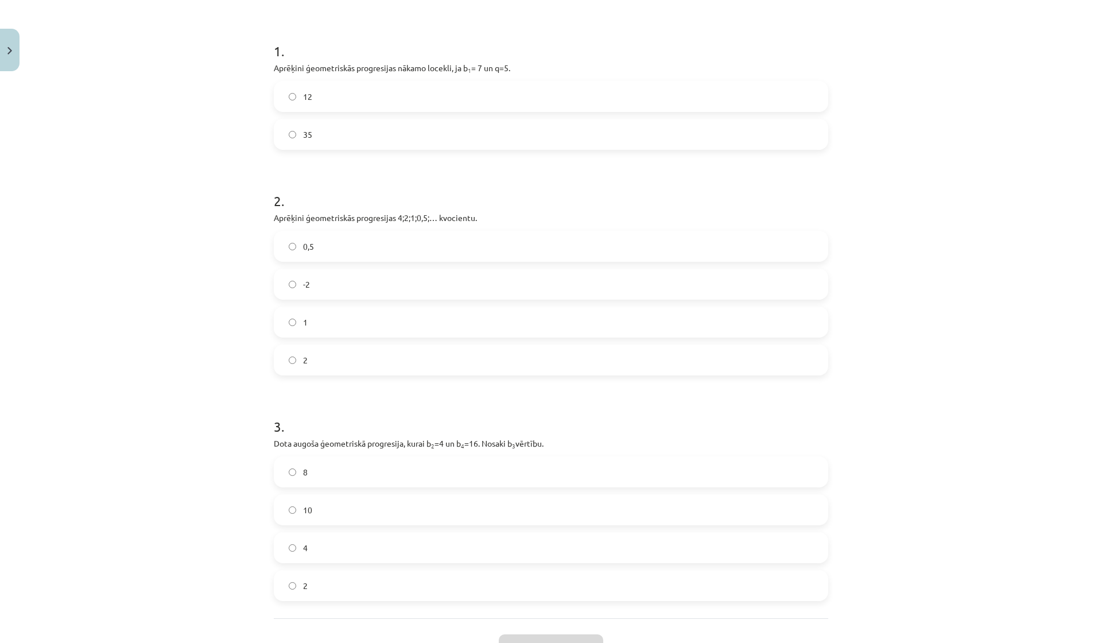
scroll to position [211, 0]
click at [562, 135] on label "35" at bounding box center [551, 128] width 552 height 29
click at [413, 311] on label "1" at bounding box center [551, 316] width 552 height 29
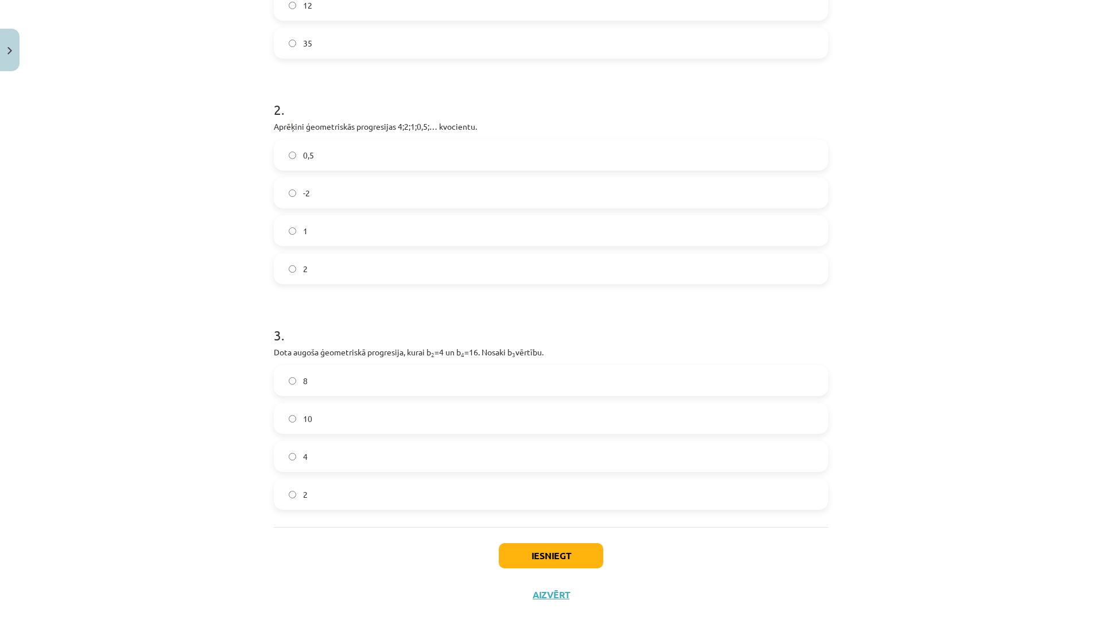
scroll to position [299, 0]
click at [404, 152] on label "0,5" at bounding box center [551, 155] width 552 height 29
click at [309, 391] on label "8" at bounding box center [551, 380] width 552 height 29
click at [547, 548] on button "Iesniegt" at bounding box center [551, 555] width 104 height 25
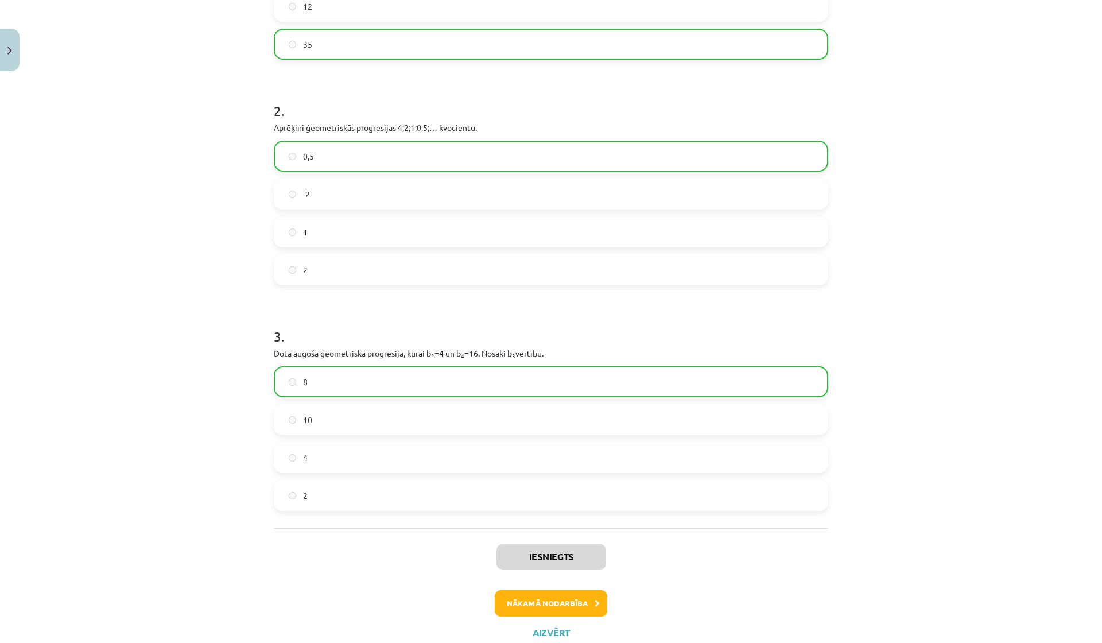
scroll to position [335, 0]
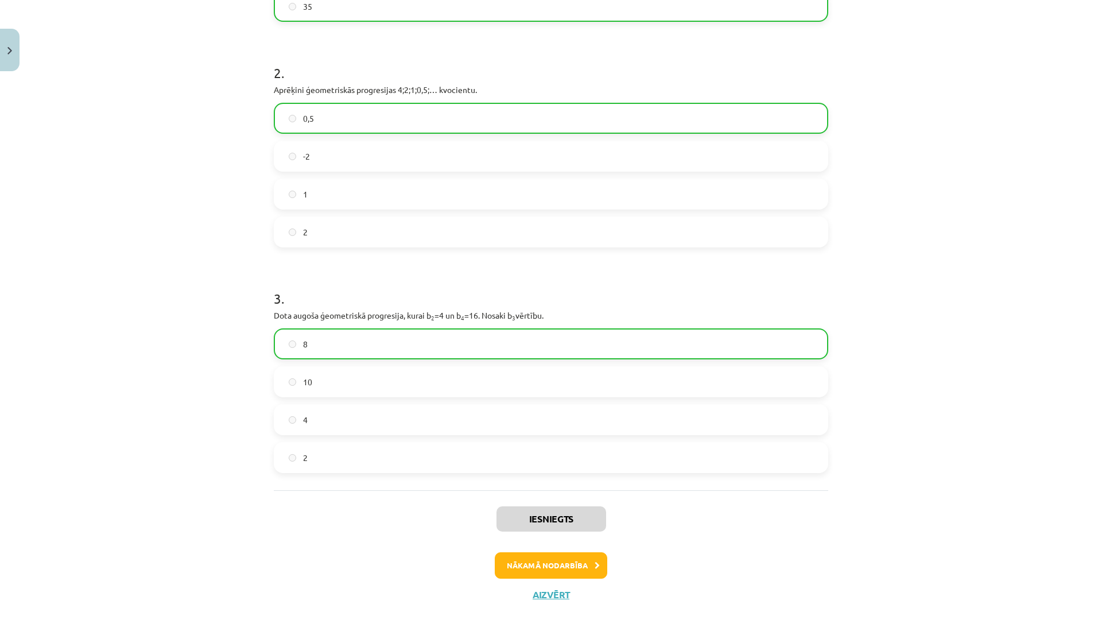
click at [537, 570] on button "Nākamā nodarbība" at bounding box center [551, 565] width 113 height 26
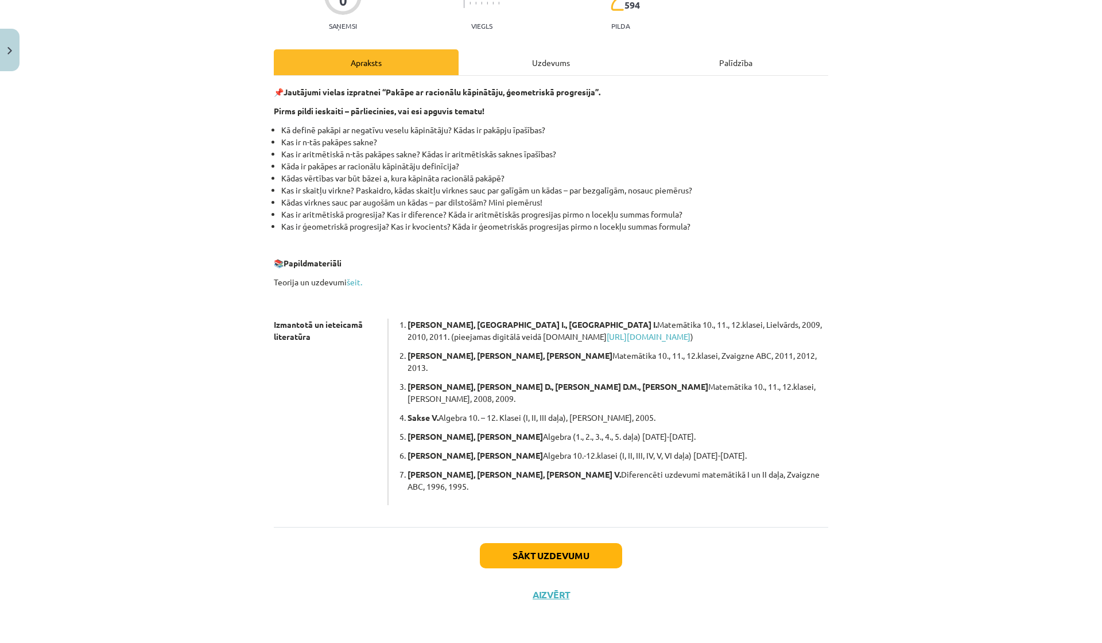
scroll to position [85, 0]
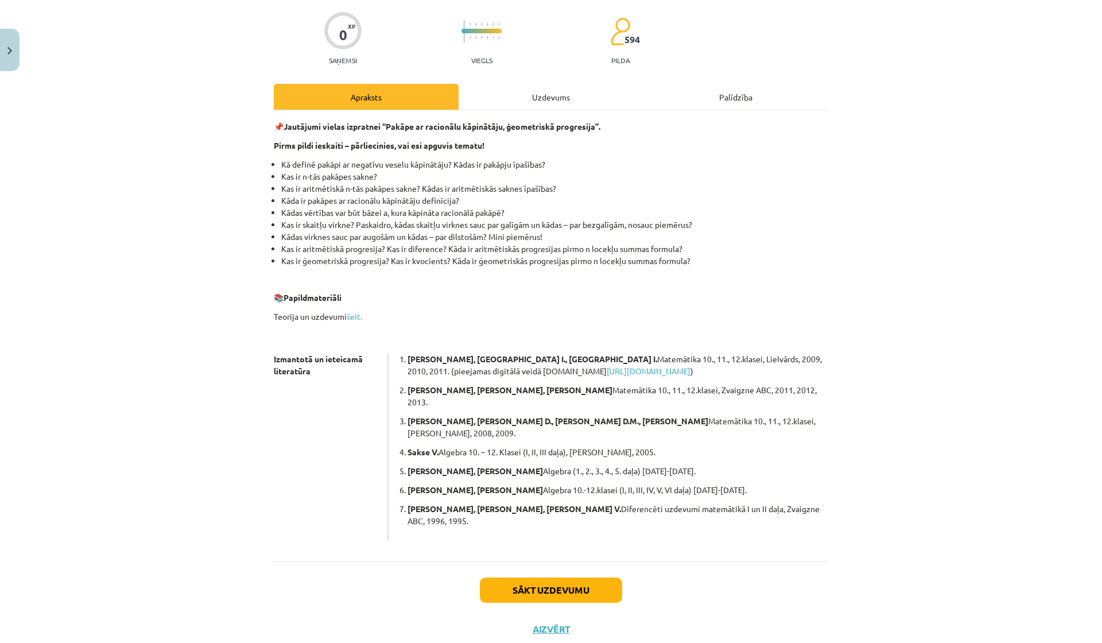
click at [546, 578] on button "Sākt uzdevumu" at bounding box center [551, 590] width 142 height 25
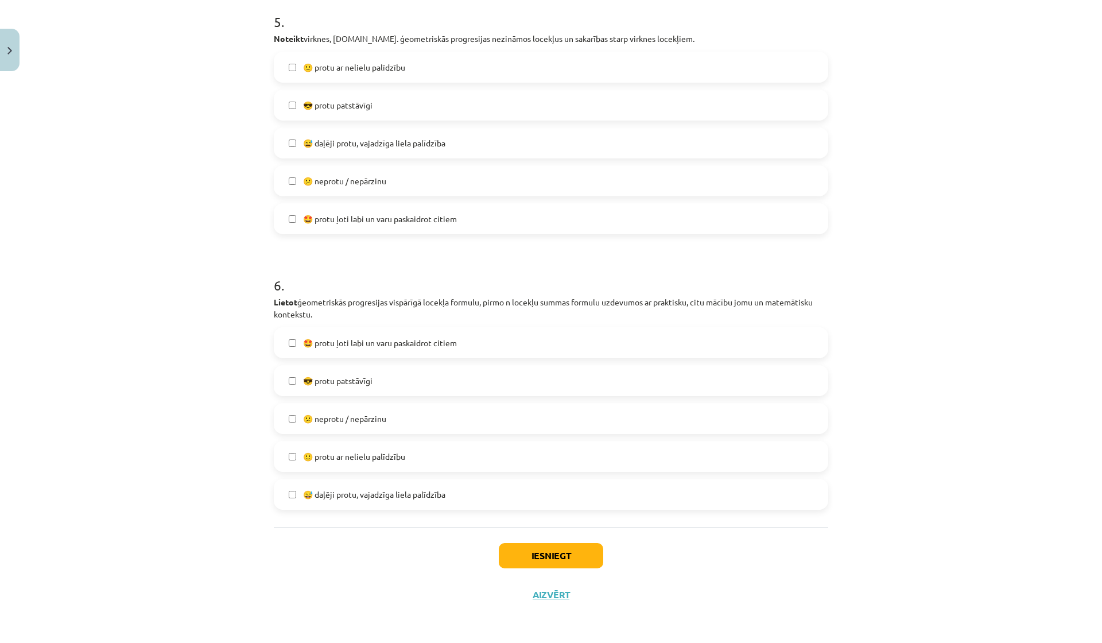
scroll to position [1307, 0]
click at [546, 551] on button "Iesniegt" at bounding box center [551, 555] width 104 height 25
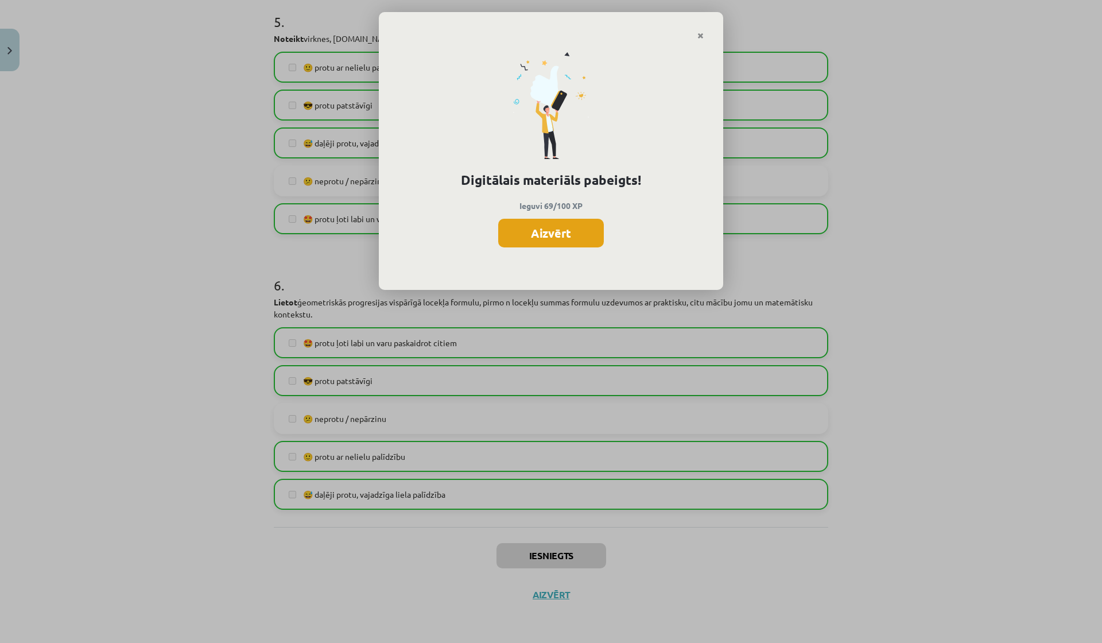
click at [573, 234] on button "Aizvērt" at bounding box center [551, 233] width 106 height 29
